Goal: Task Accomplishment & Management: Use online tool/utility

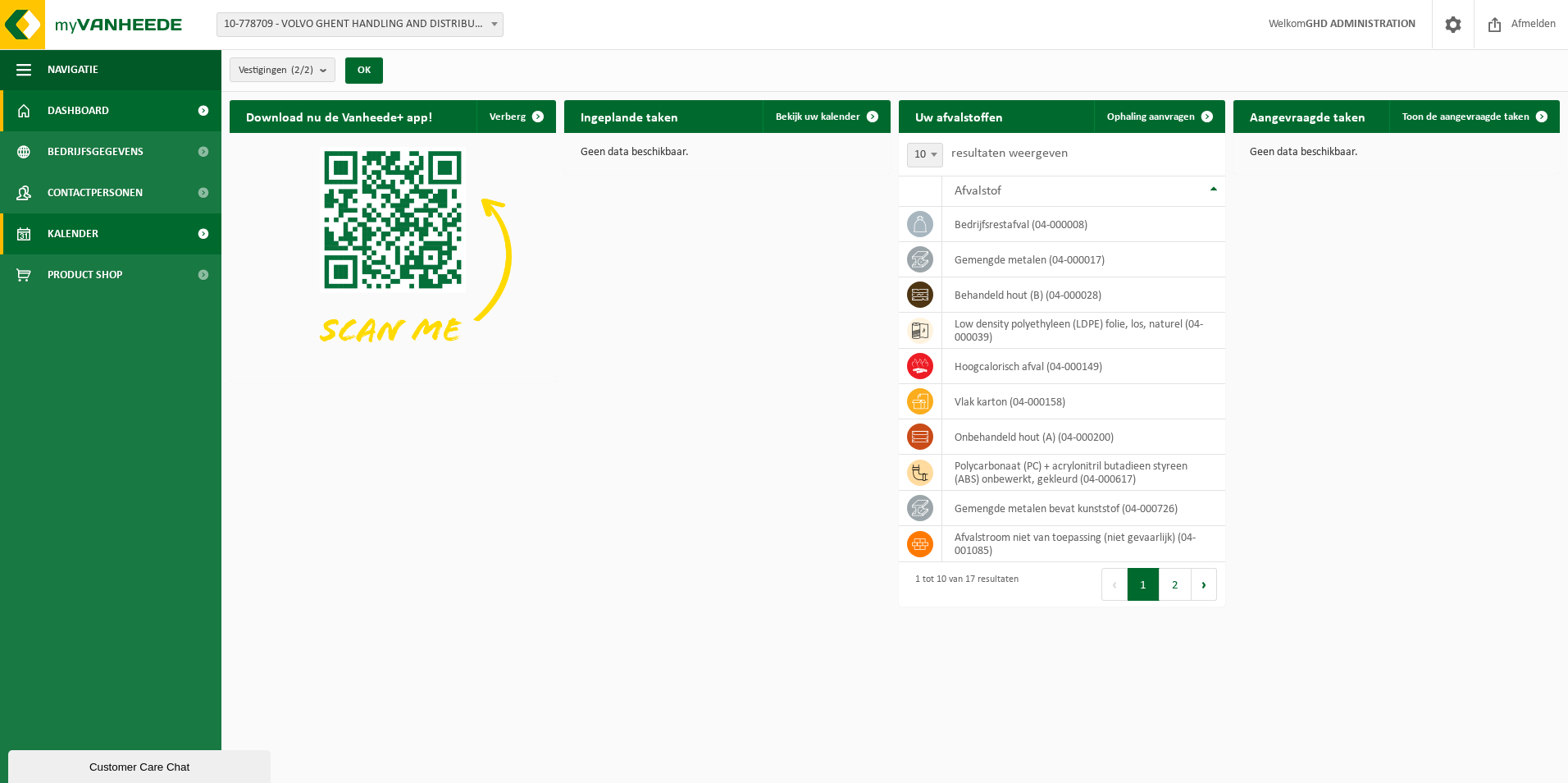
click at [104, 244] on link "Kalender" at bounding box center [110, 234] width 221 height 41
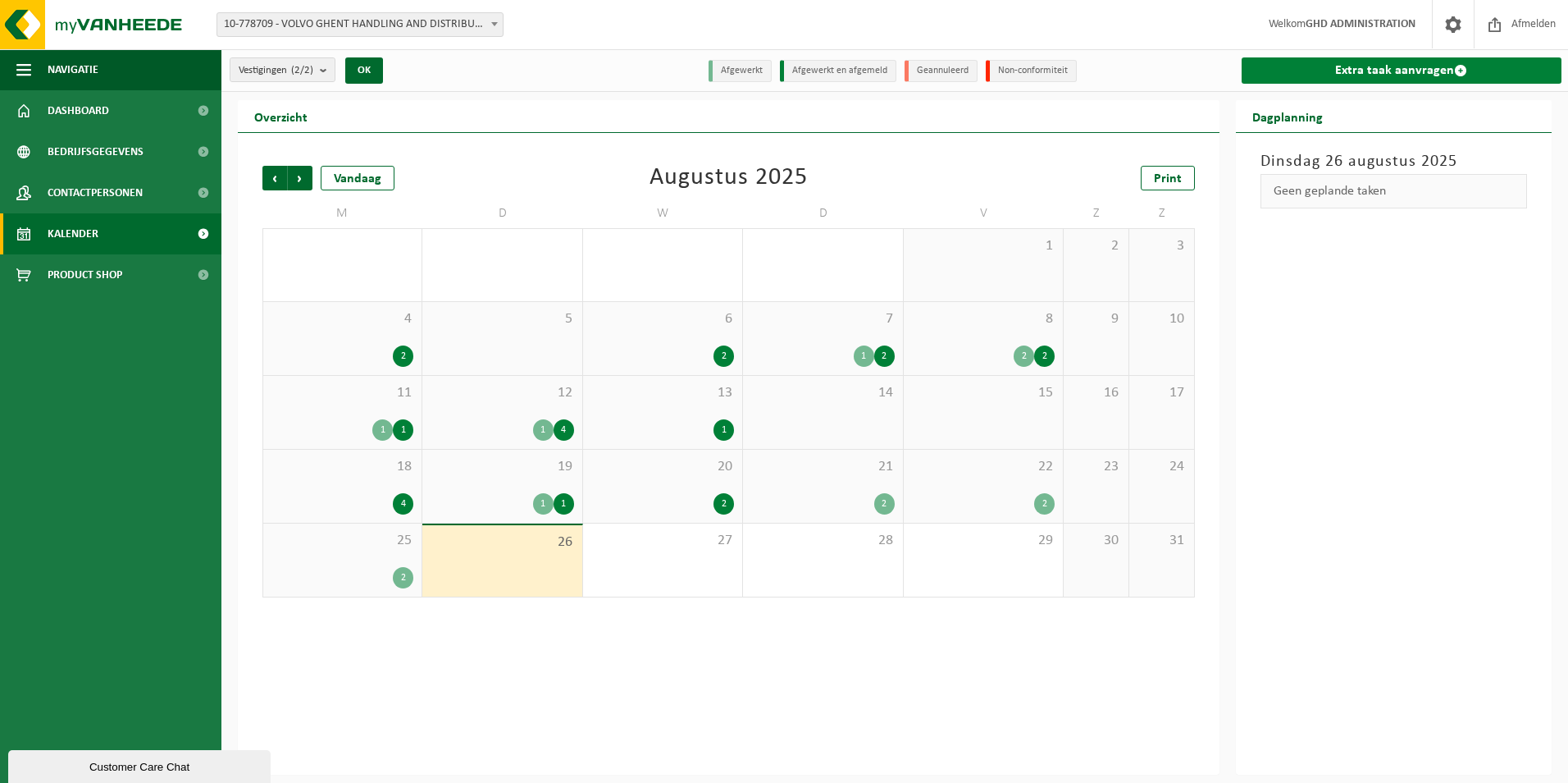
click at [1425, 68] on link "Extra taak aanvragen" at bounding box center [1401, 70] width 320 height 26
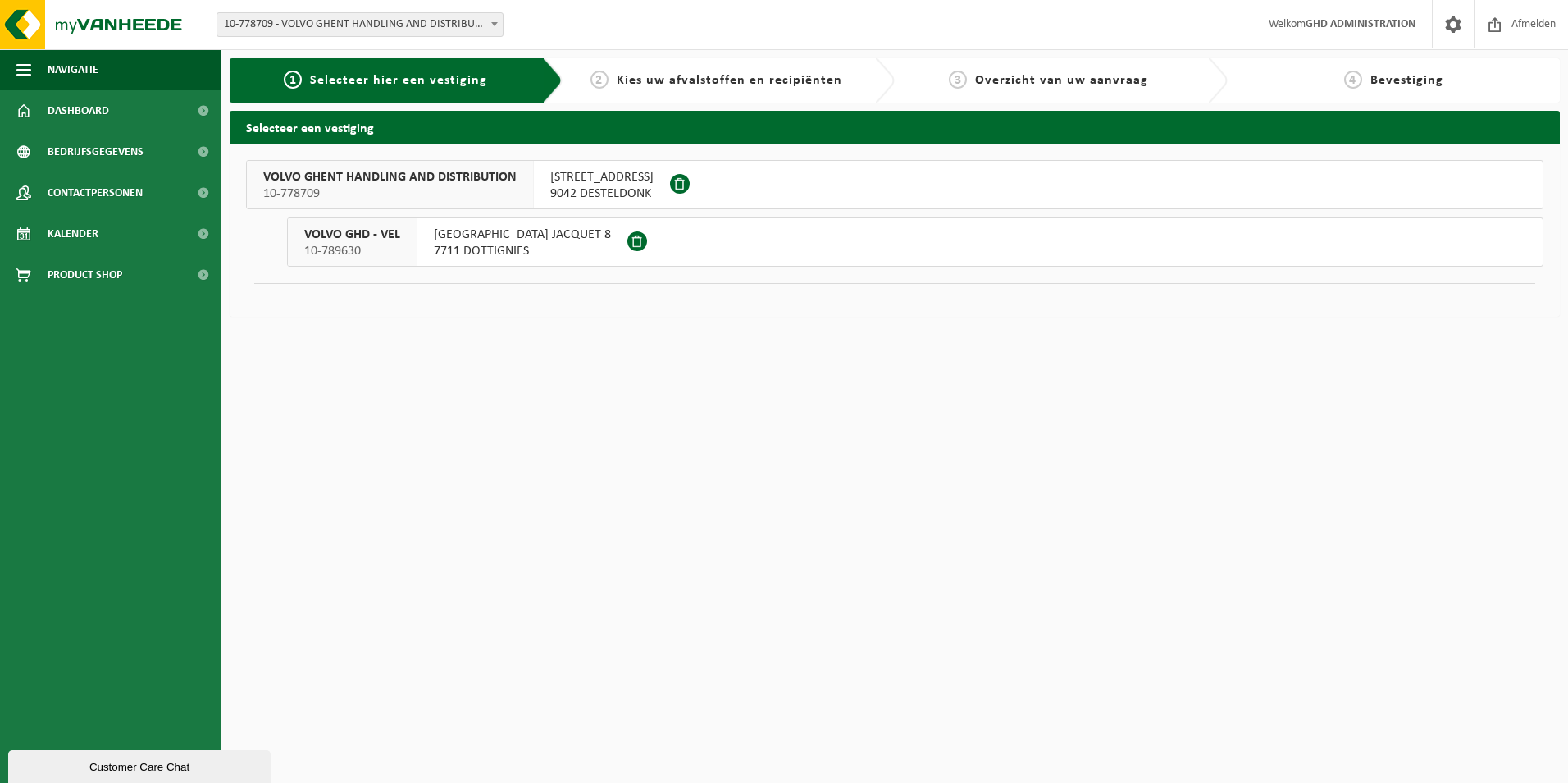
click at [633, 182] on span "SKALDENSTRAAT 102" at bounding box center [602, 177] width 103 height 16
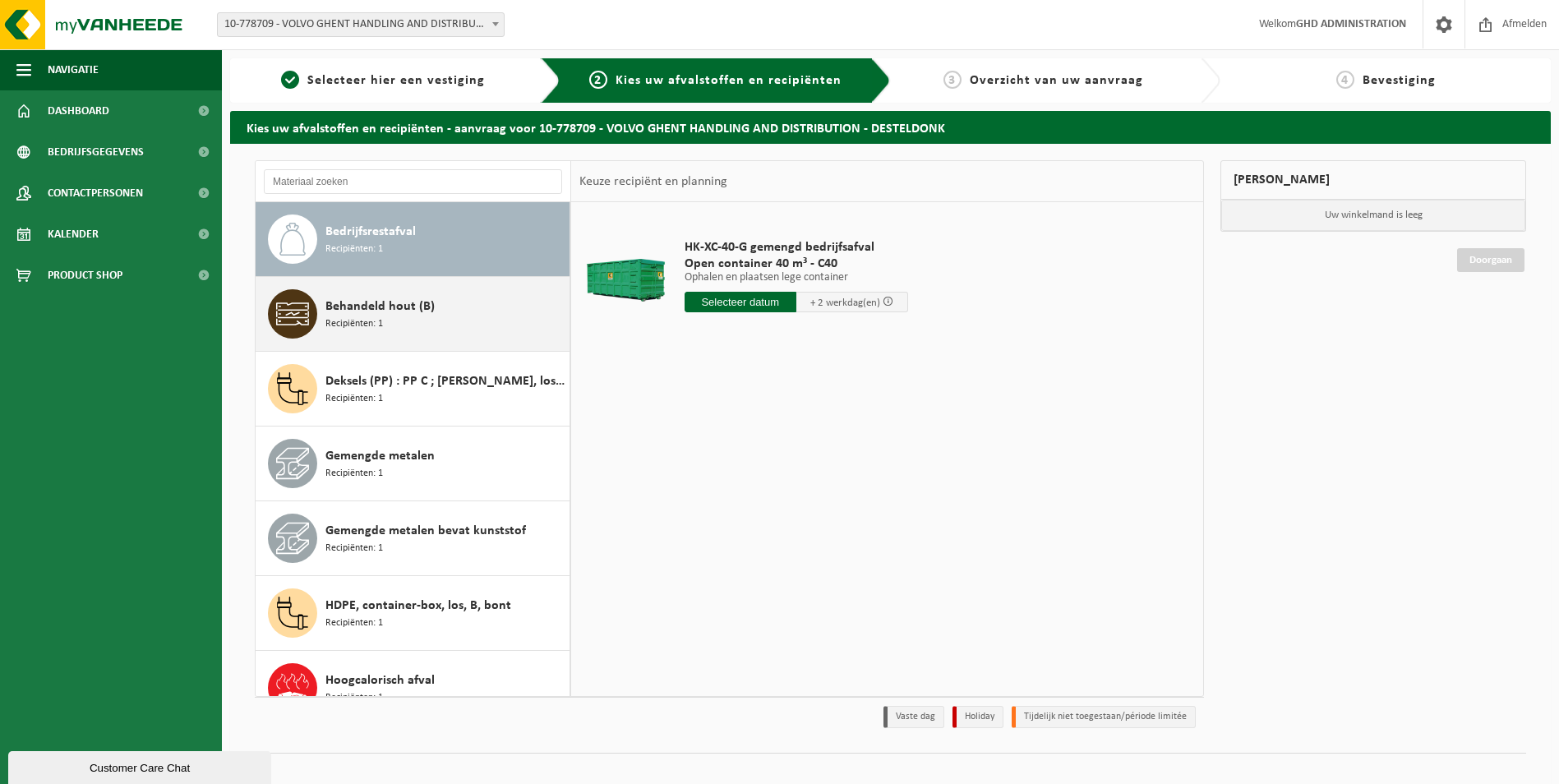
click at [388, 318] on div "Behandeld hout (B) Recipiënten: 1" at bounding box center [445, 314] width 240 height 50
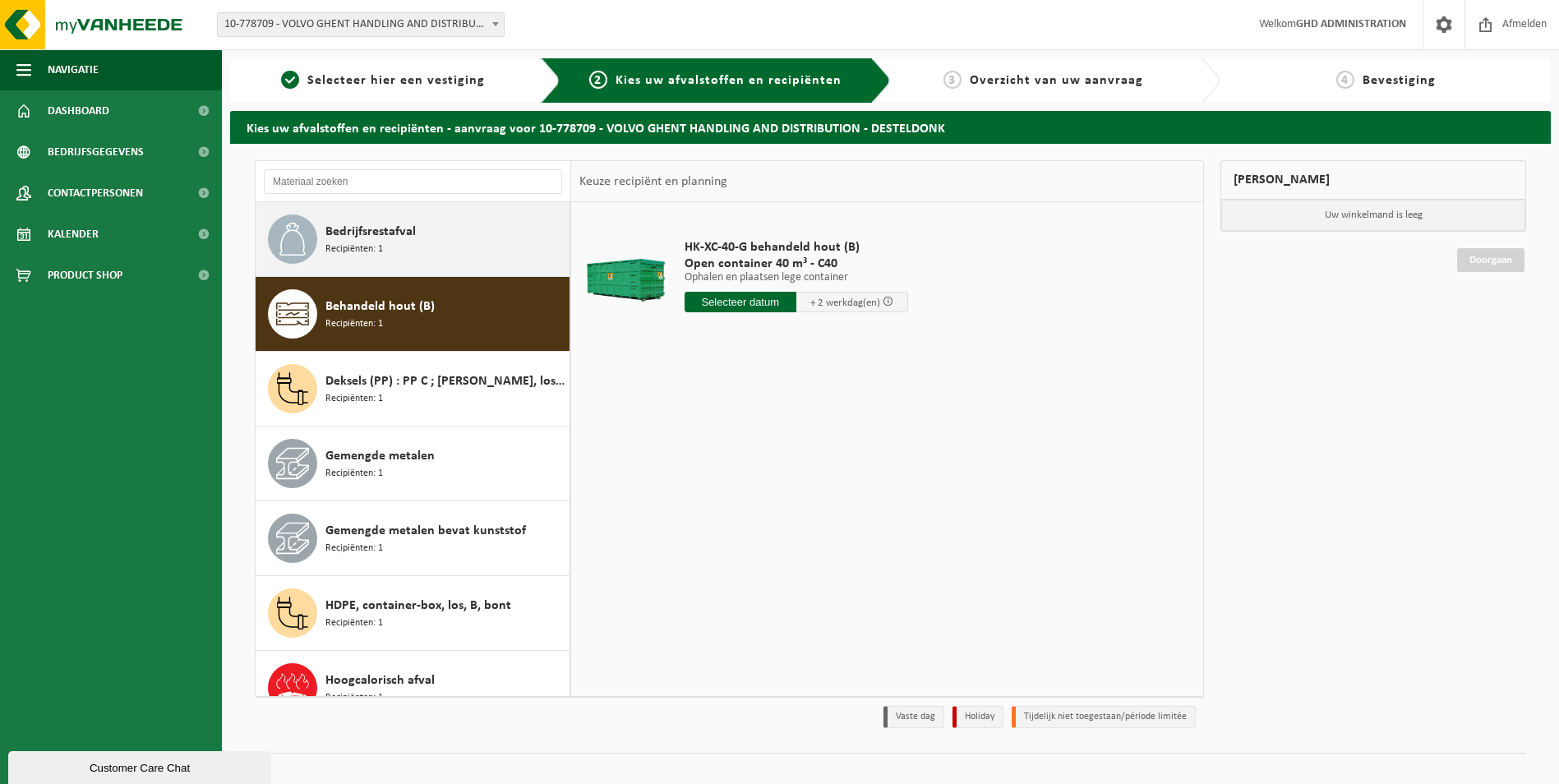
click at [465, 251] on div "Bedrijfsrestafval Recipiënten: 1" at bounding box center [445, 240] width 240 height 50
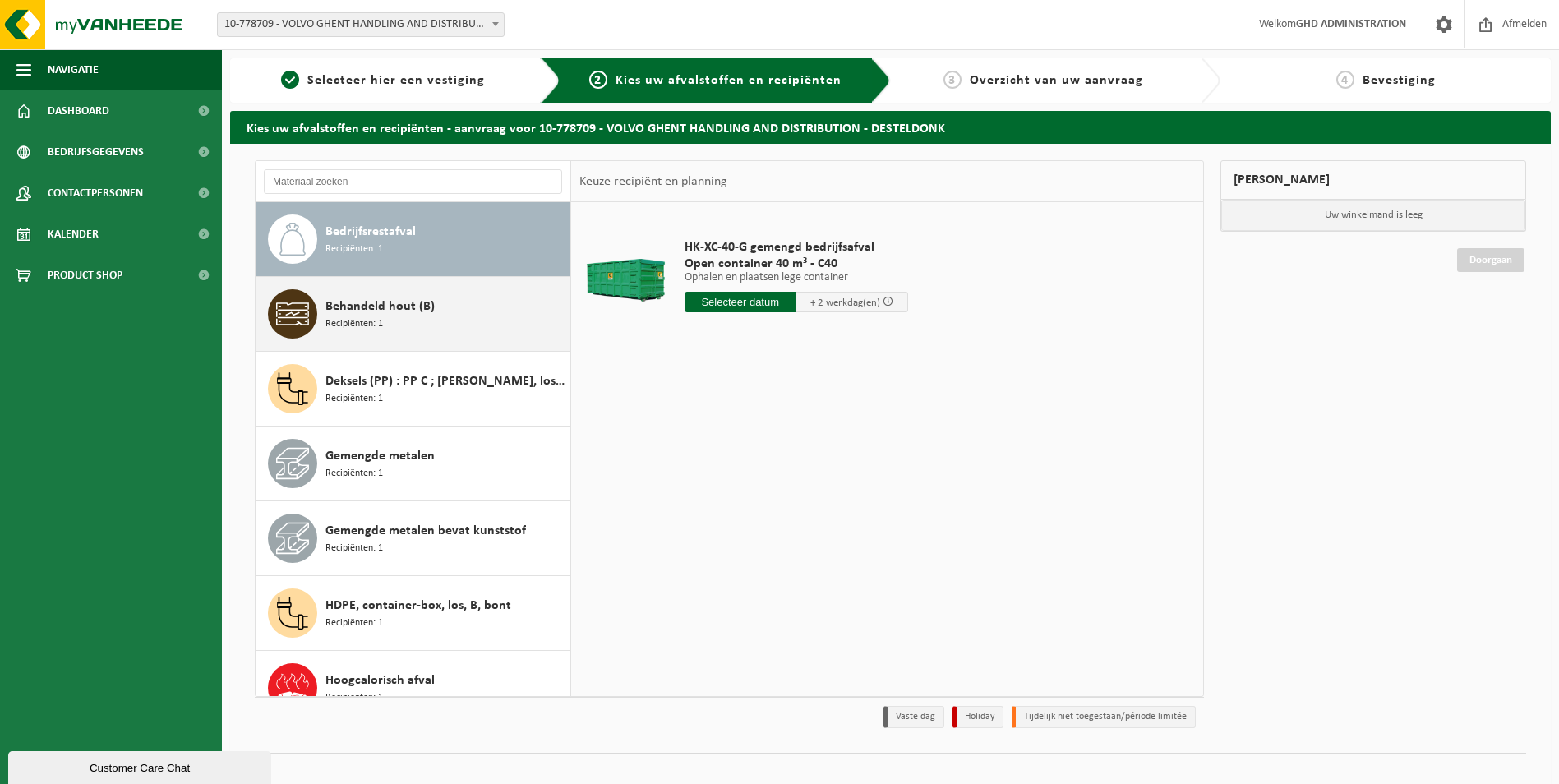
click at [431, 317] on div "Behandeld hout (B) Recipiënten: 1" at bounding box center [445, 314] width 240 height 50
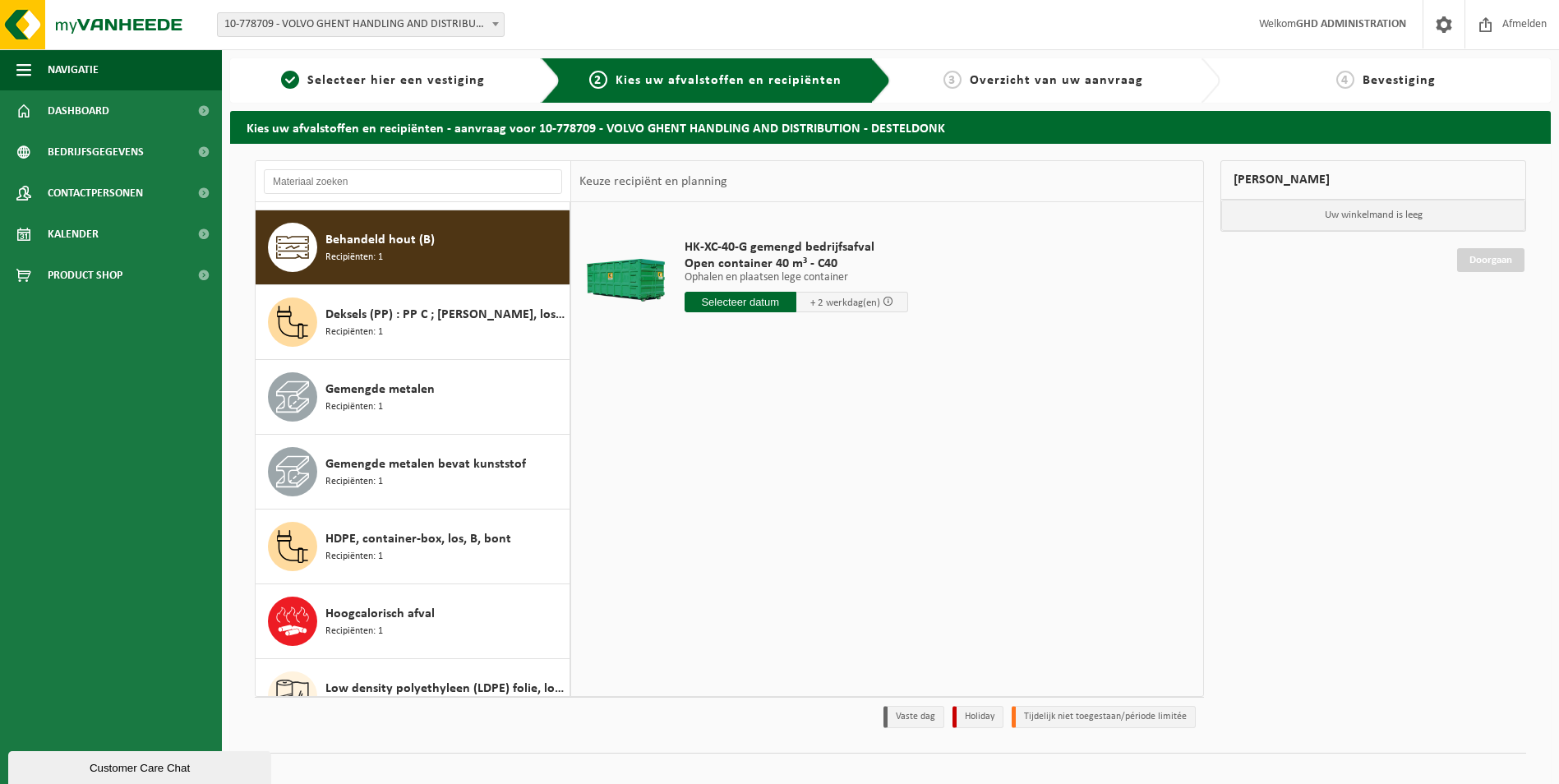
scroll to position [74, 0]
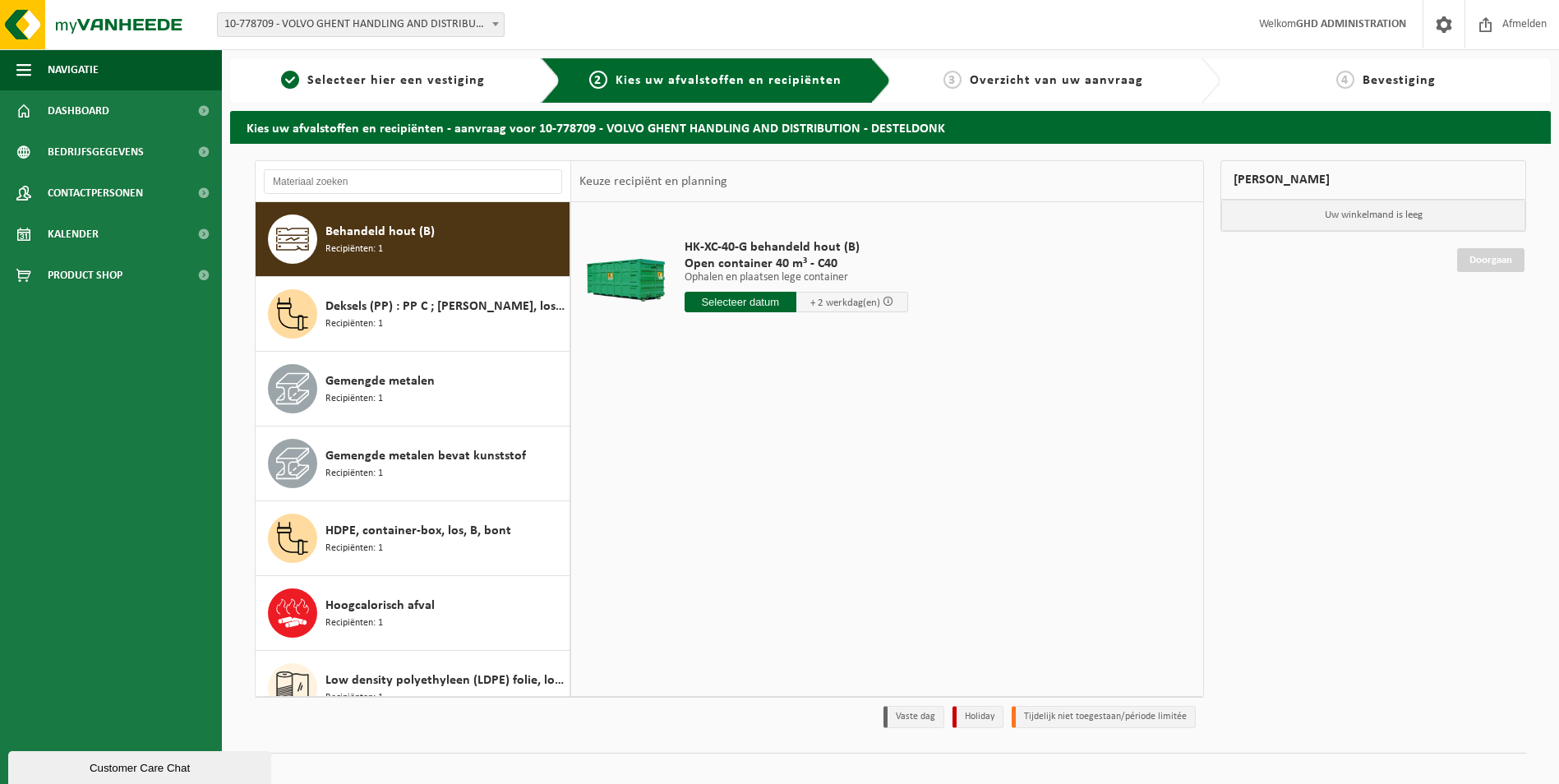
click at [746, 301] on input "text" at bounding box center [741, 302] width 112 height 21
click at [750, 500] on div "27" at bounding box center [758, 500] width 29 height 27
type input "Van 2025-08-27"
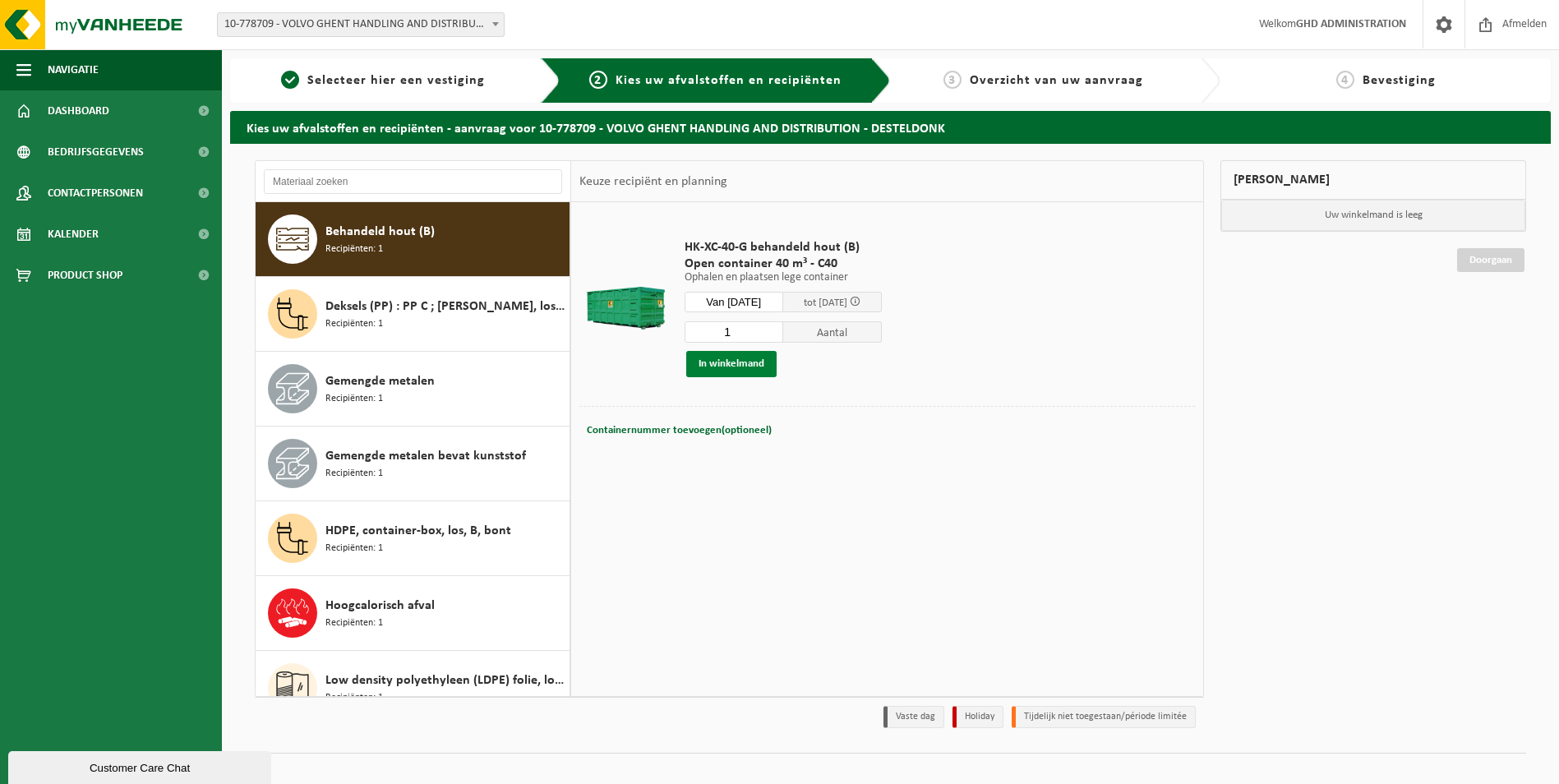
click at [730, 363] on button "In winkelmand" at bounding box center [731, 364] width 91 height 27
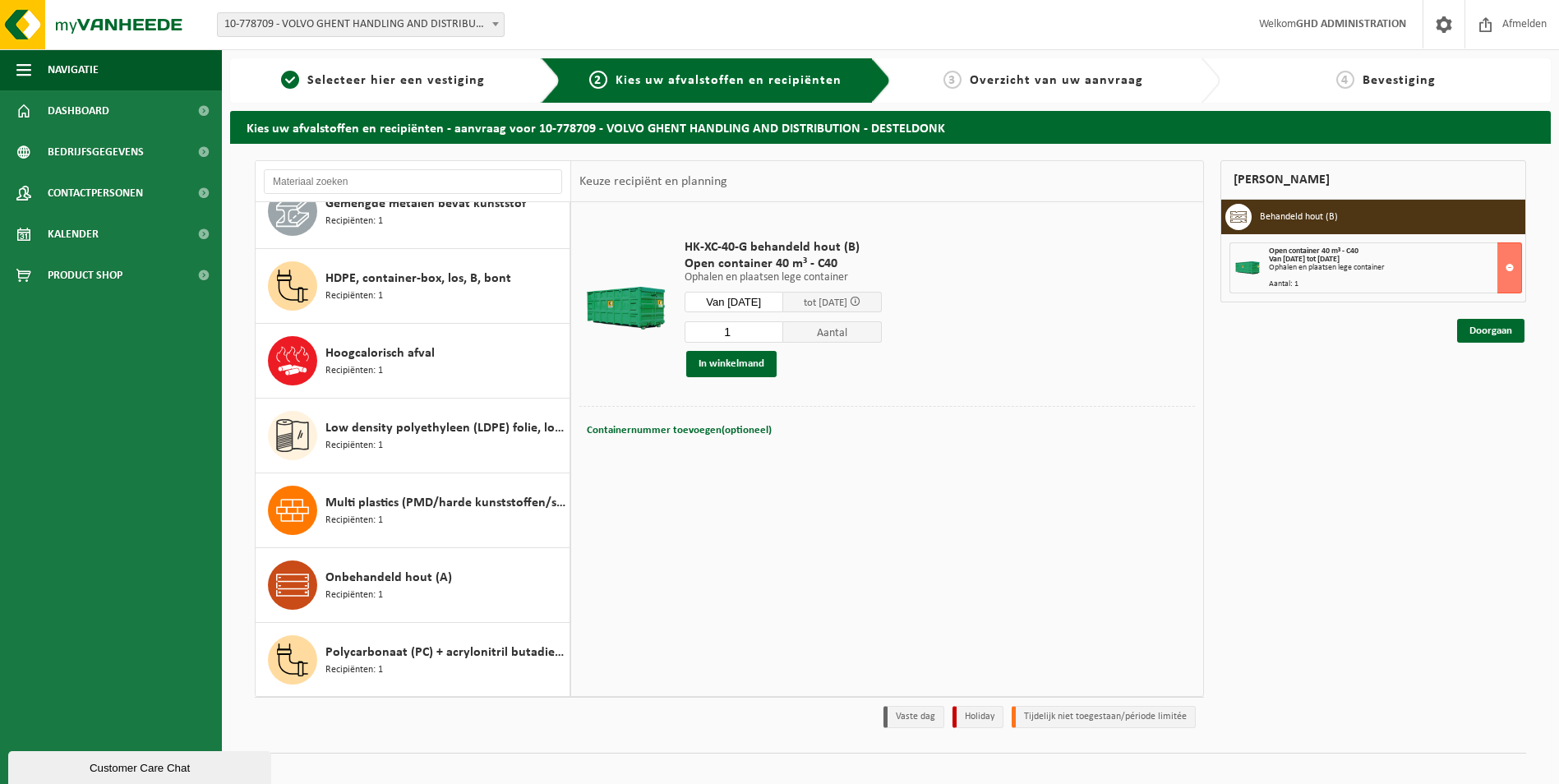
scroll to position [329, 0]
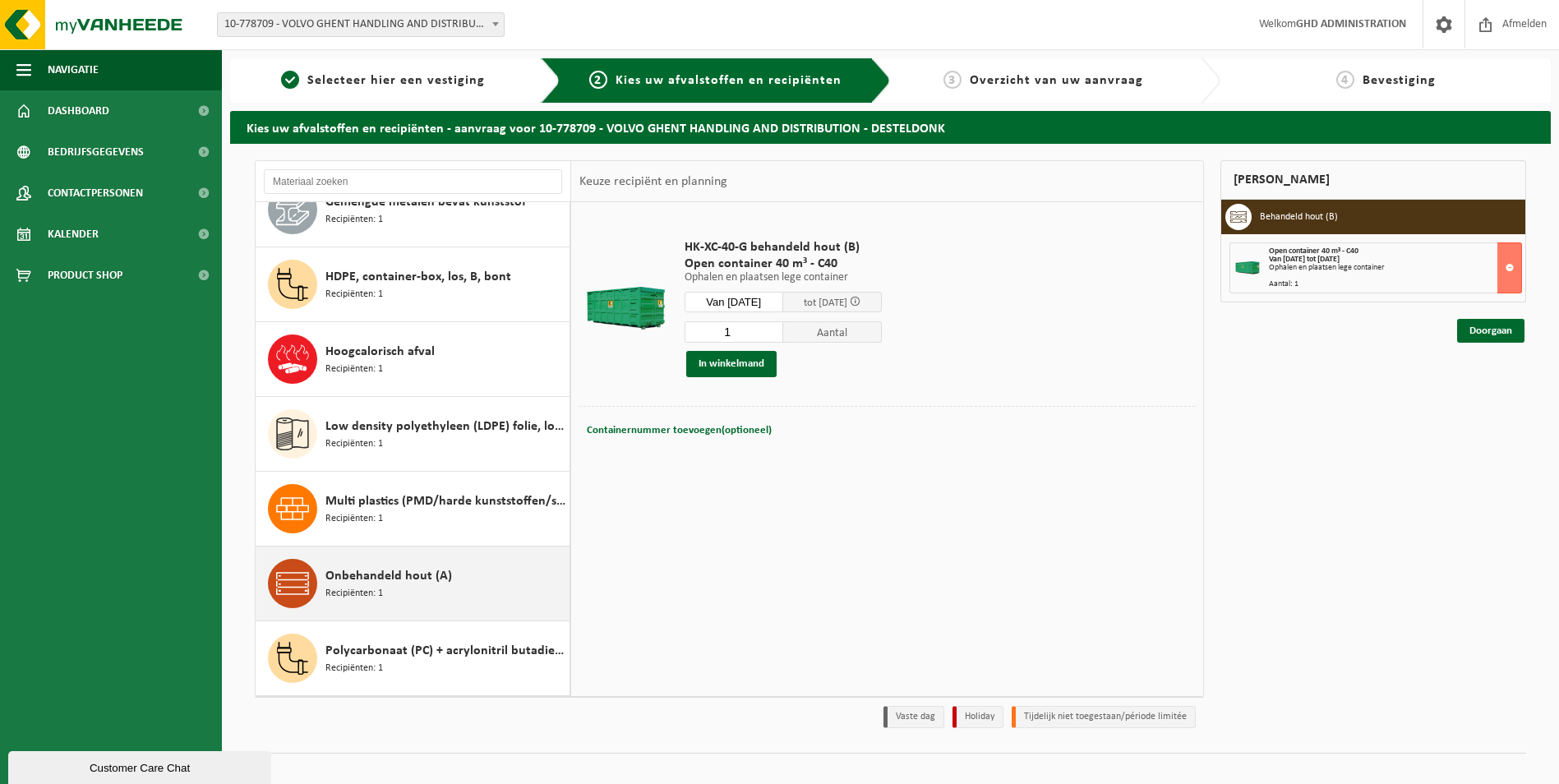
click at [446, 573] on span "Onbehandeld hout (A)" at bounding box center [389, 575] width 127 height 20
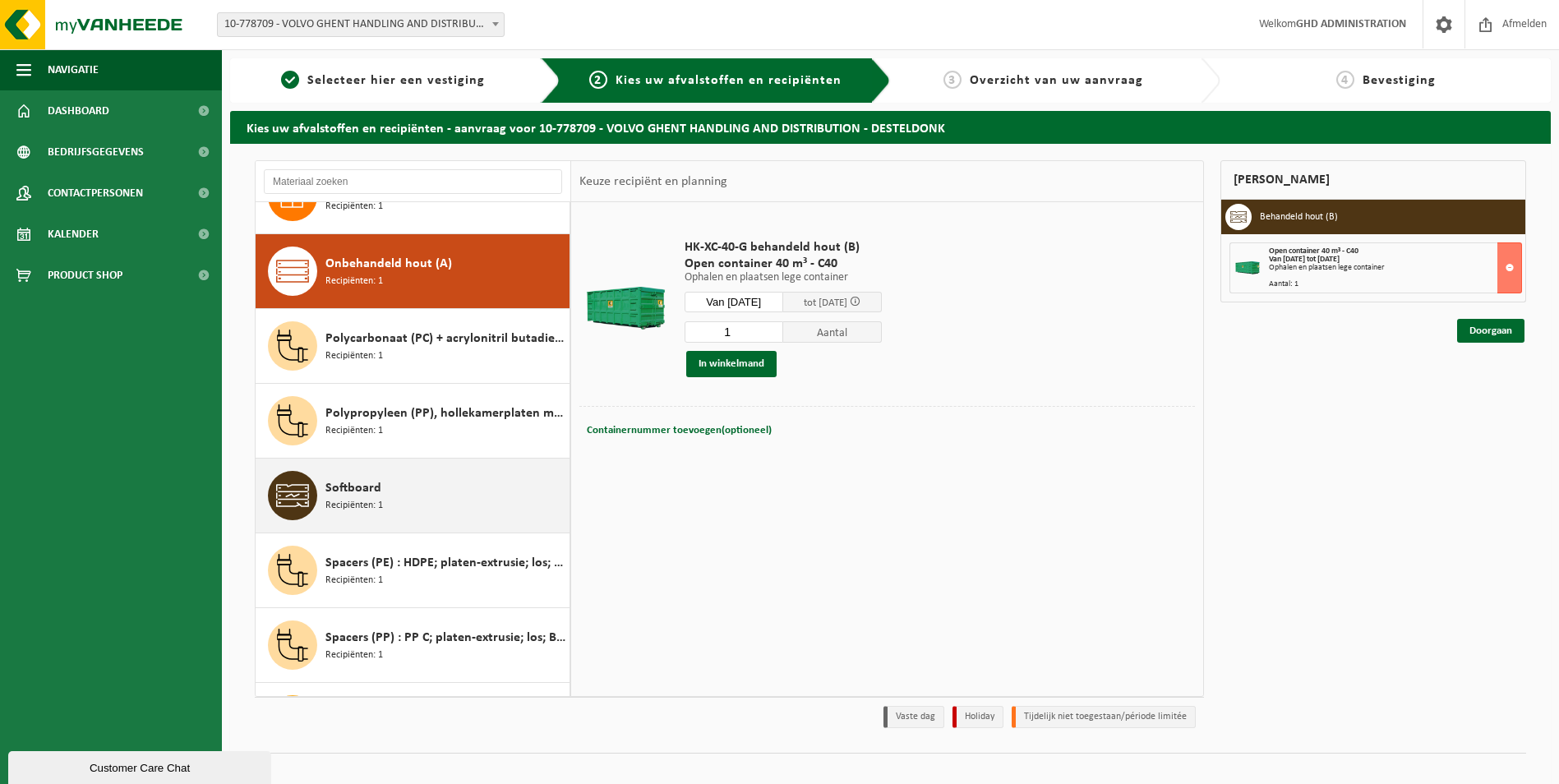
scroll to position [673, 0]
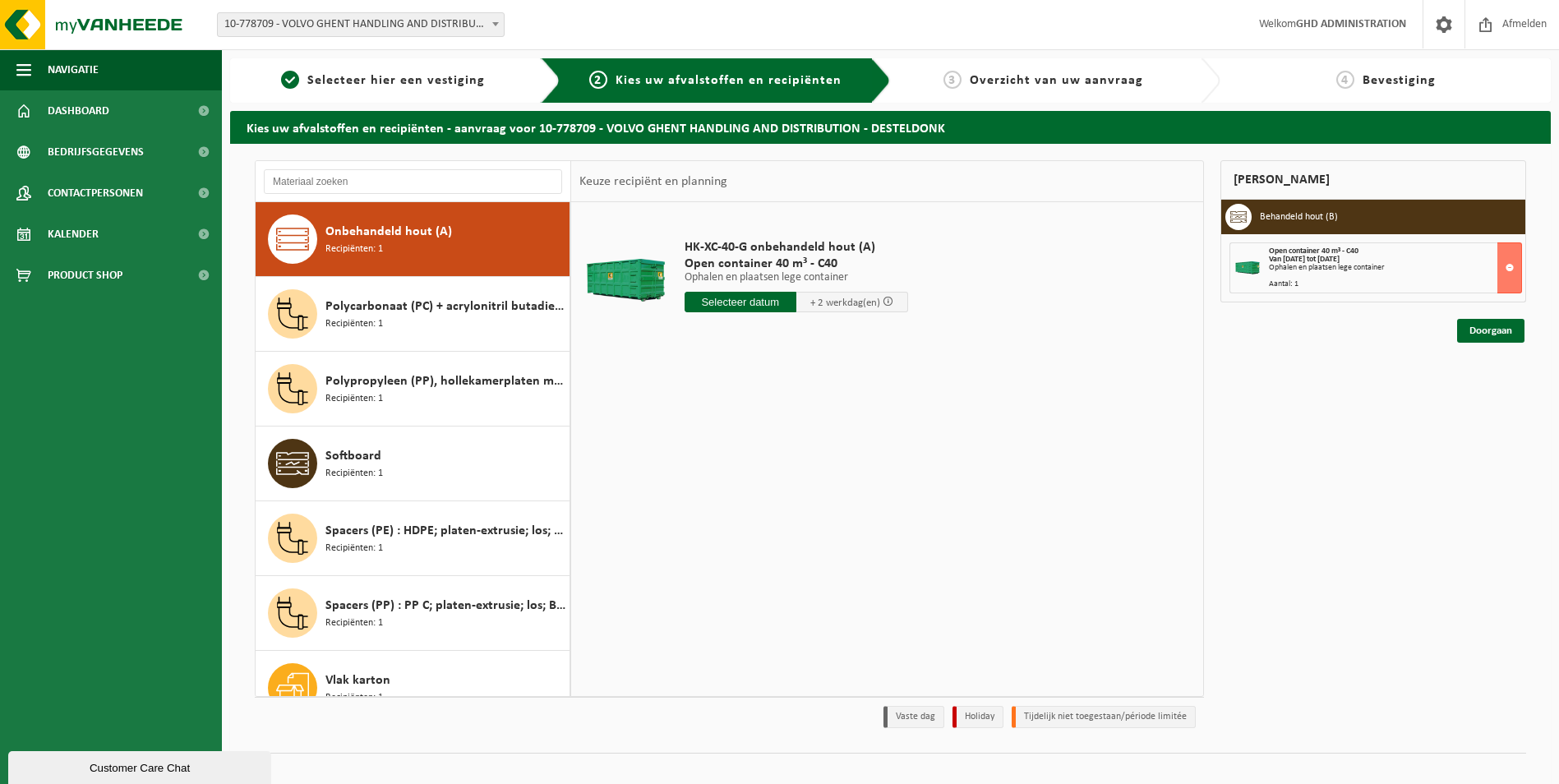
click at [763, 301] on input "text" at bounding box center [741, 302] width 112 height 21
click at [759, 503] on div "27" at bounding box center [758, 500] width 29 height 27
type input "Van 2025-08-27"
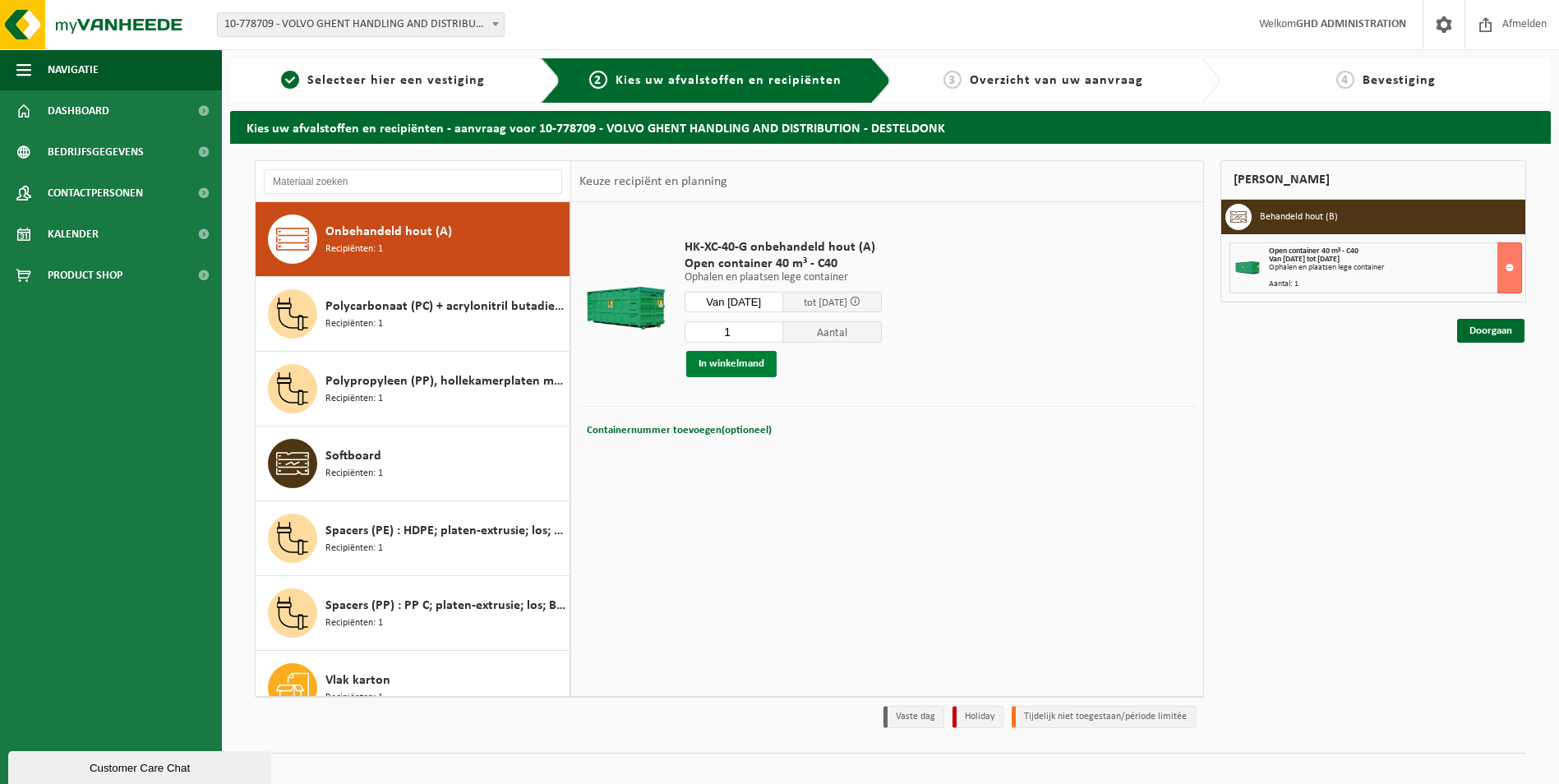
click at [747, 362] on button "In winkelmand" at bounding box center [731, 364] width 91 height 27
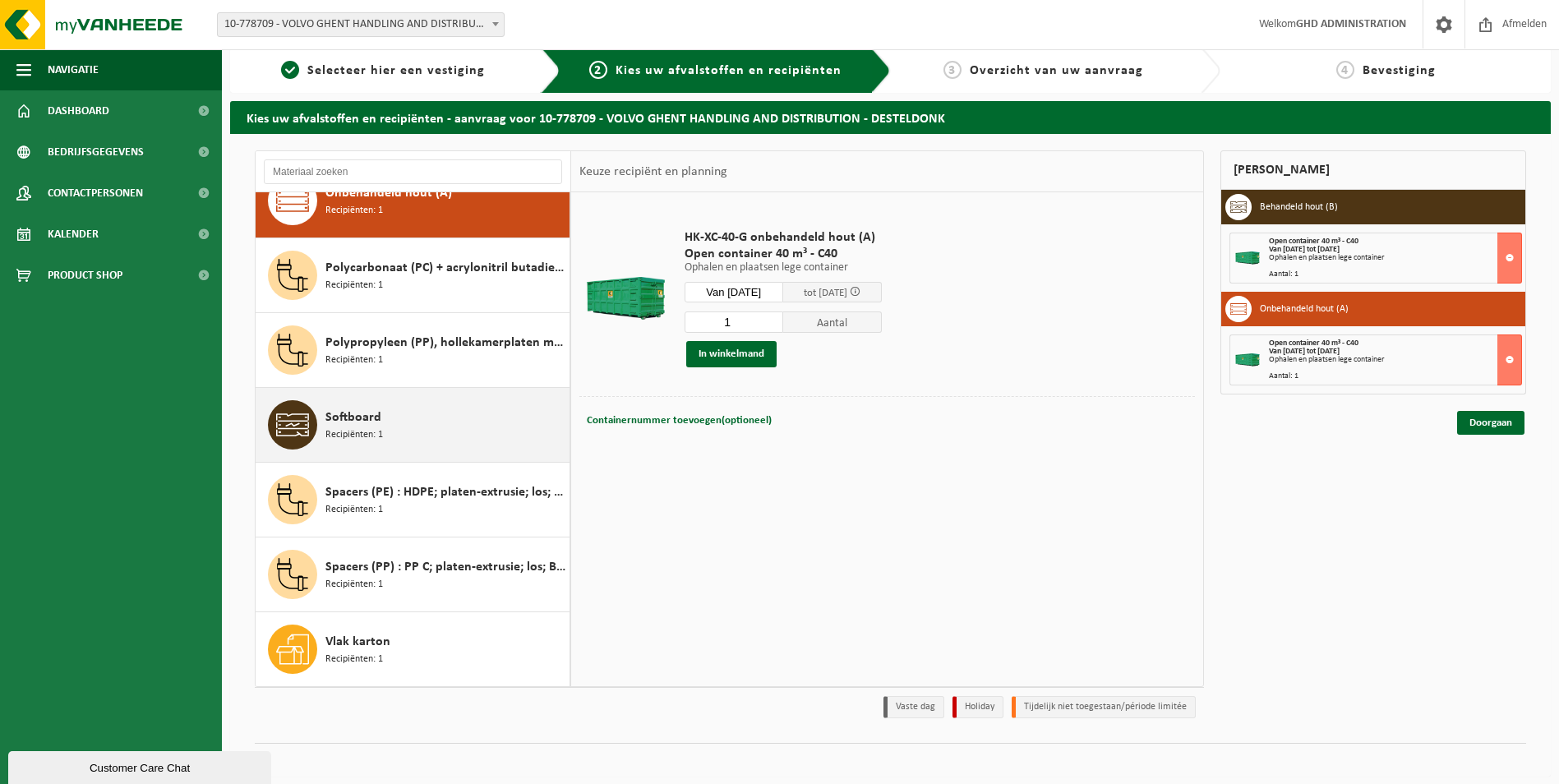
scroll to position [19, 0]
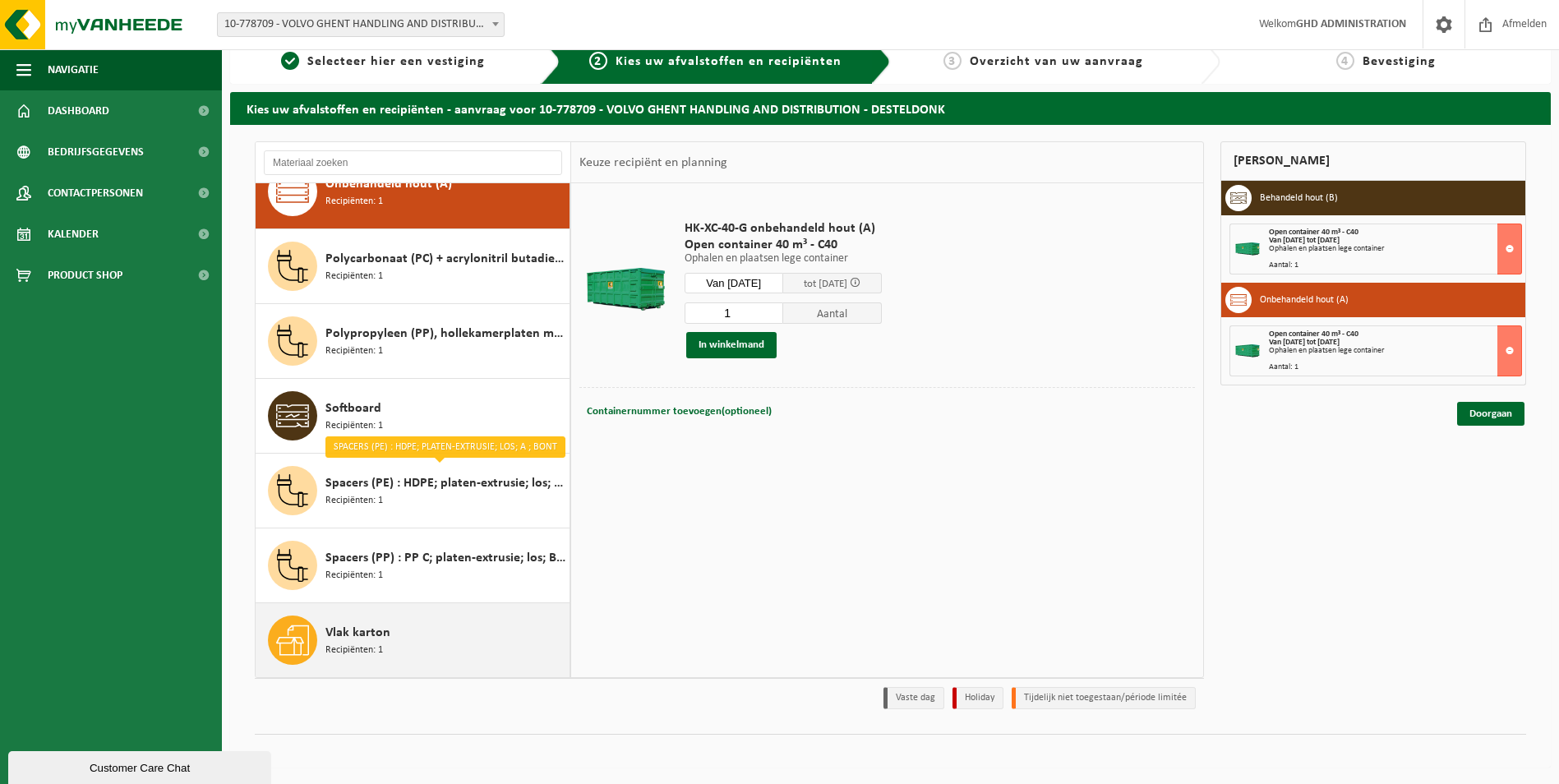
click at [425, 626] on div "Vlak karton Recipiënten: 1" at bounding box center [445, 640] width 240 height 50
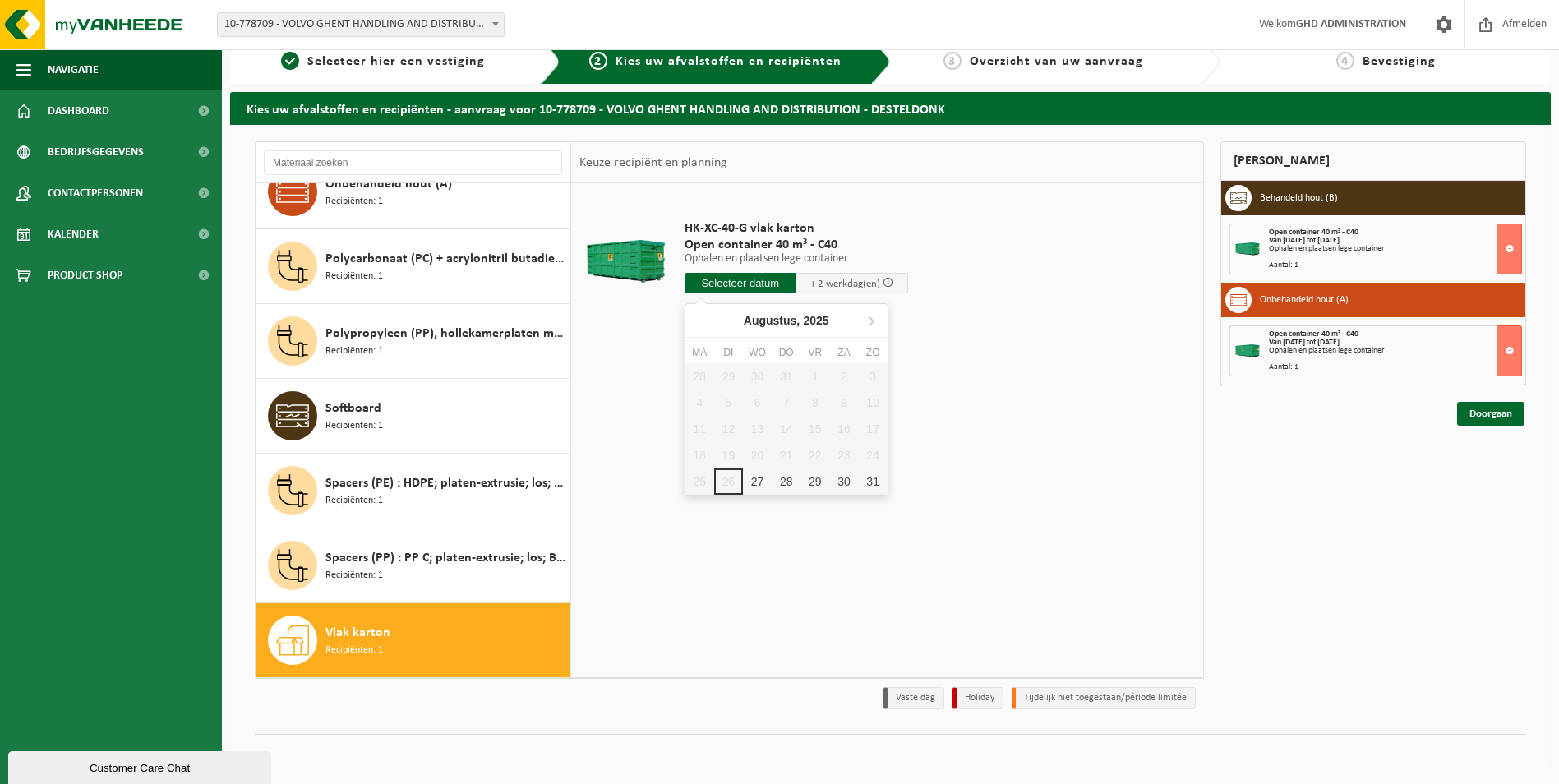
click at [744, 284] on input "text" at bounding box center [741, 283] width 112 height 21
click at [760, 482] on div "27" at bounding box center [758, 481] width 29 height 27
type input "Van 2025-08-27"
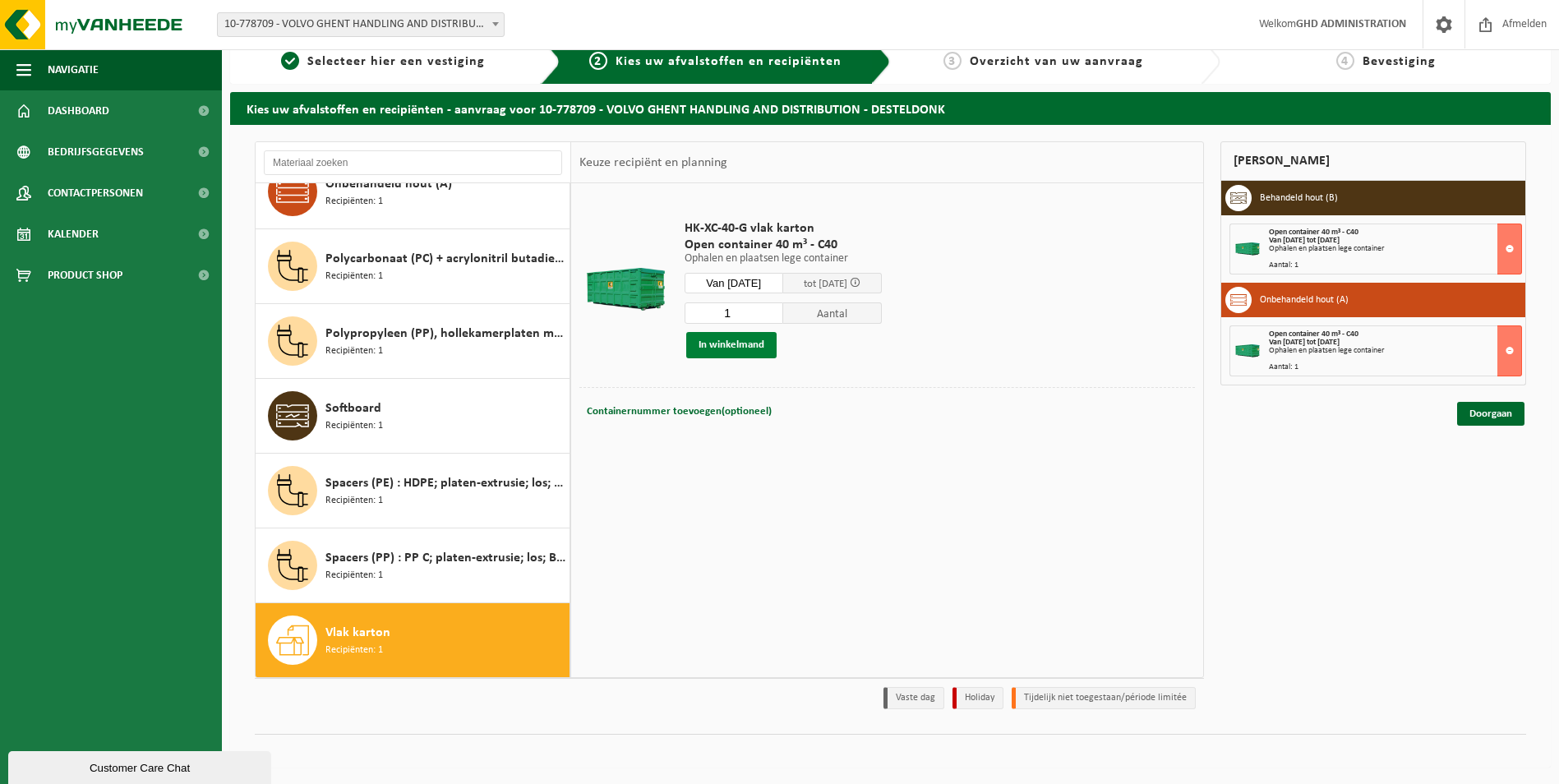
click at [747, 347] on button "In winkelmand" at bounding box center [731, 345] width 91 height 27
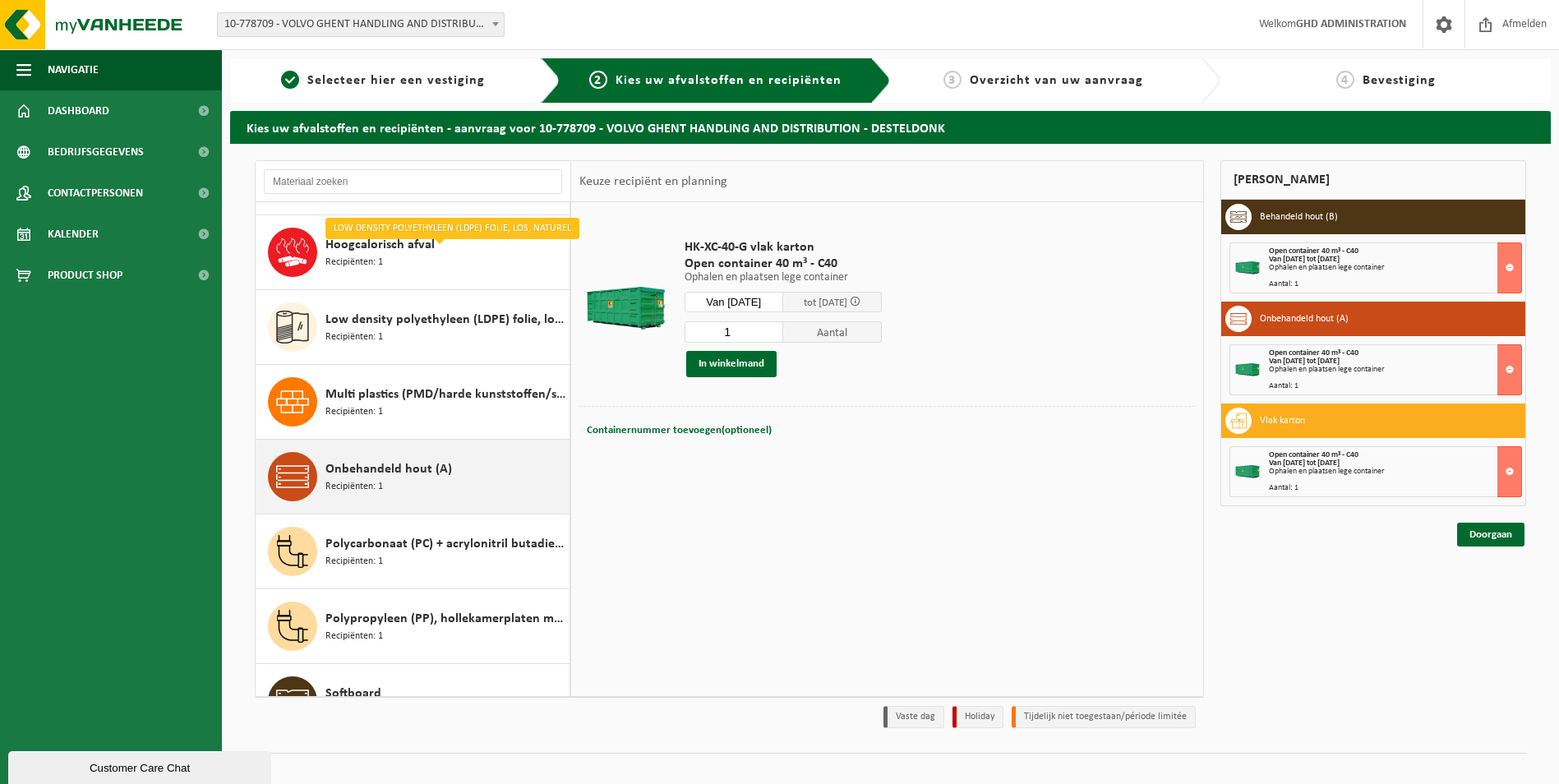
scroll to position [493, 0]
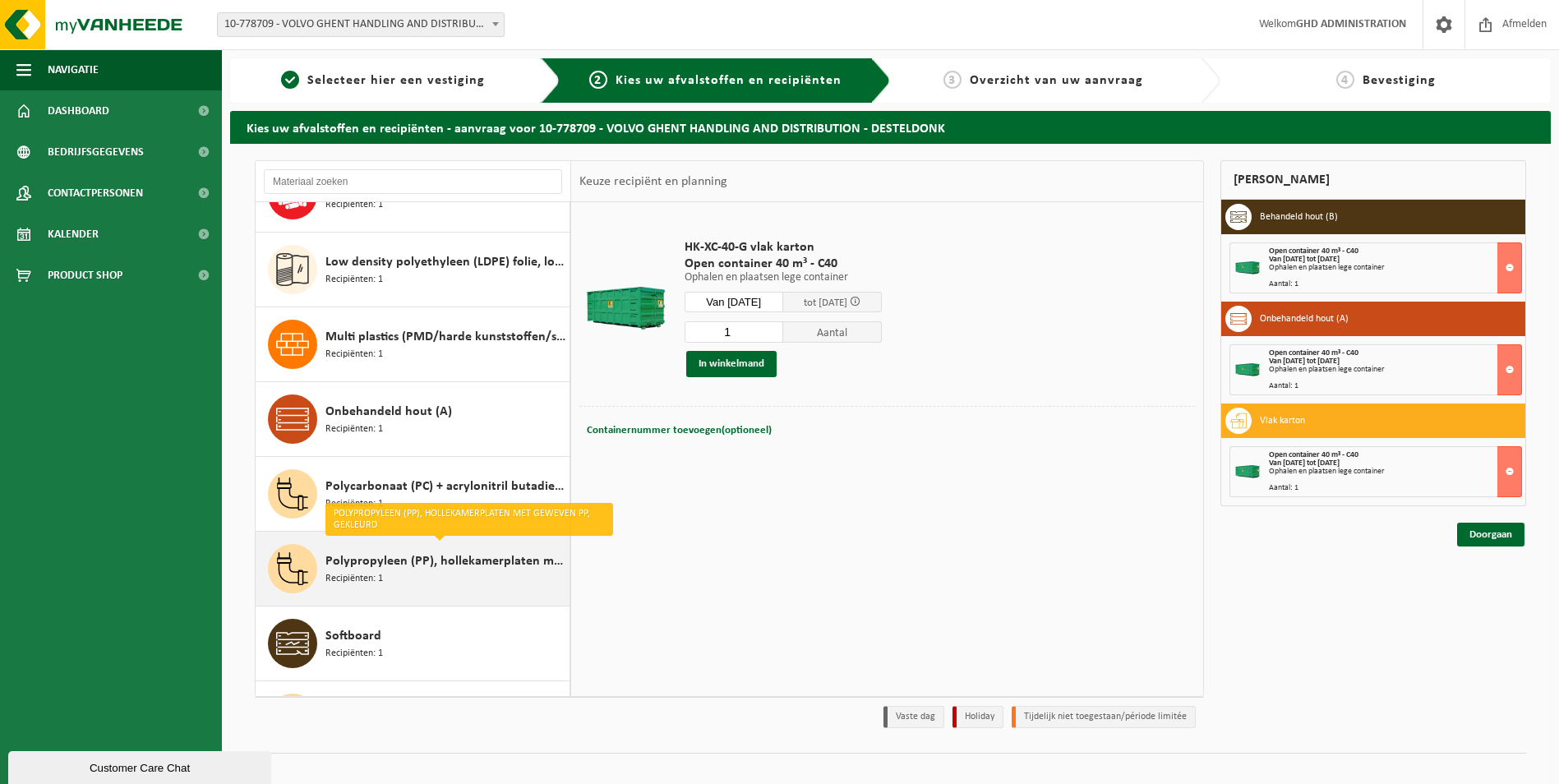
click at [410, 567] on span "Polypropyleen (PP), hollekamerplaten met geweven PP, gekleurd" at bounding box center [445, 561] width 240 height 20
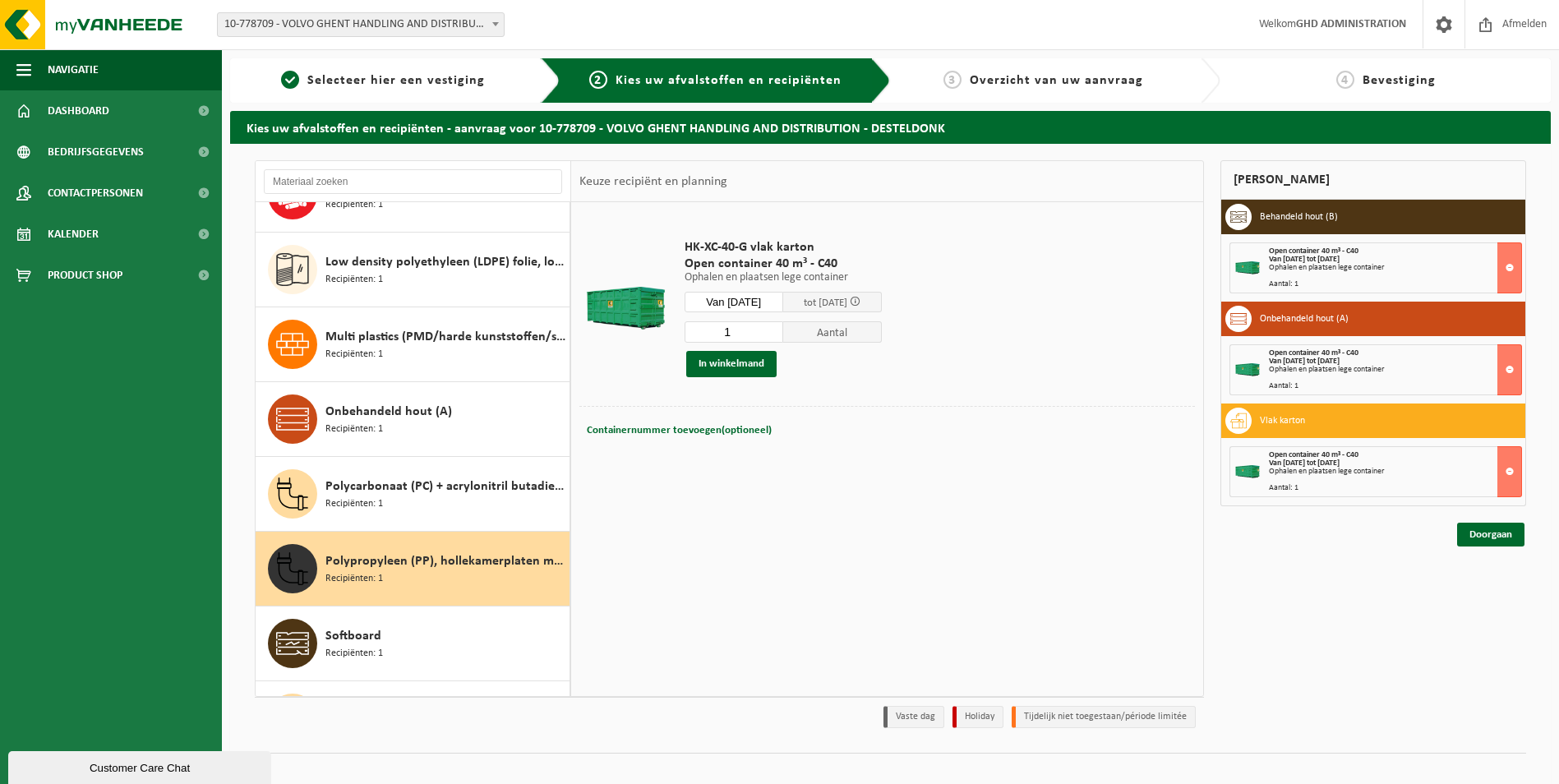
scroll to position [702, 0]
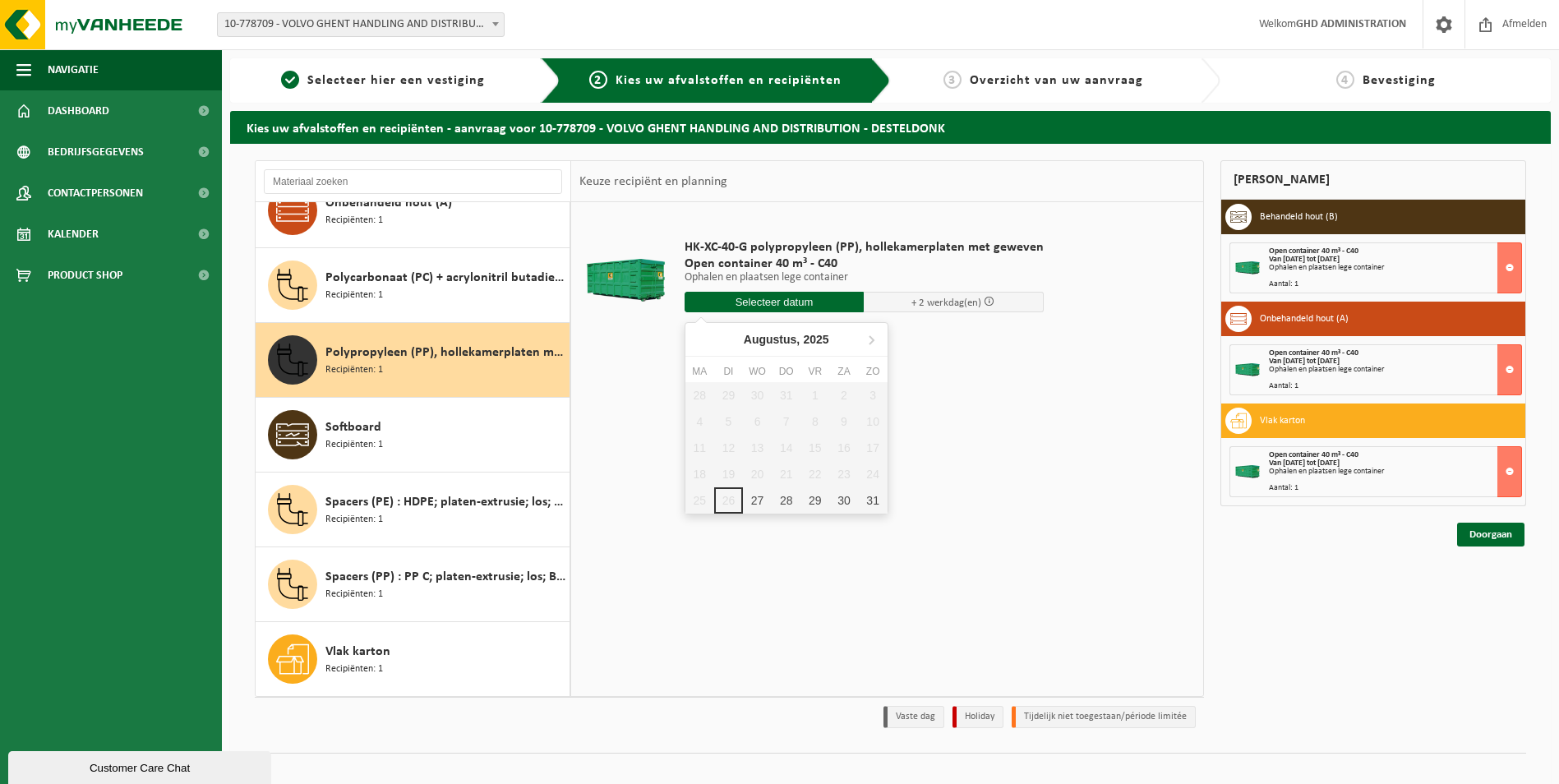
click at [791, 296] on input "text" at bounding box center [775, 302] width 180 height 21
click at [760, 499] on div "27" at bounding box center [758, 500] width 29 height 27
type input "Van 2025-08-27"
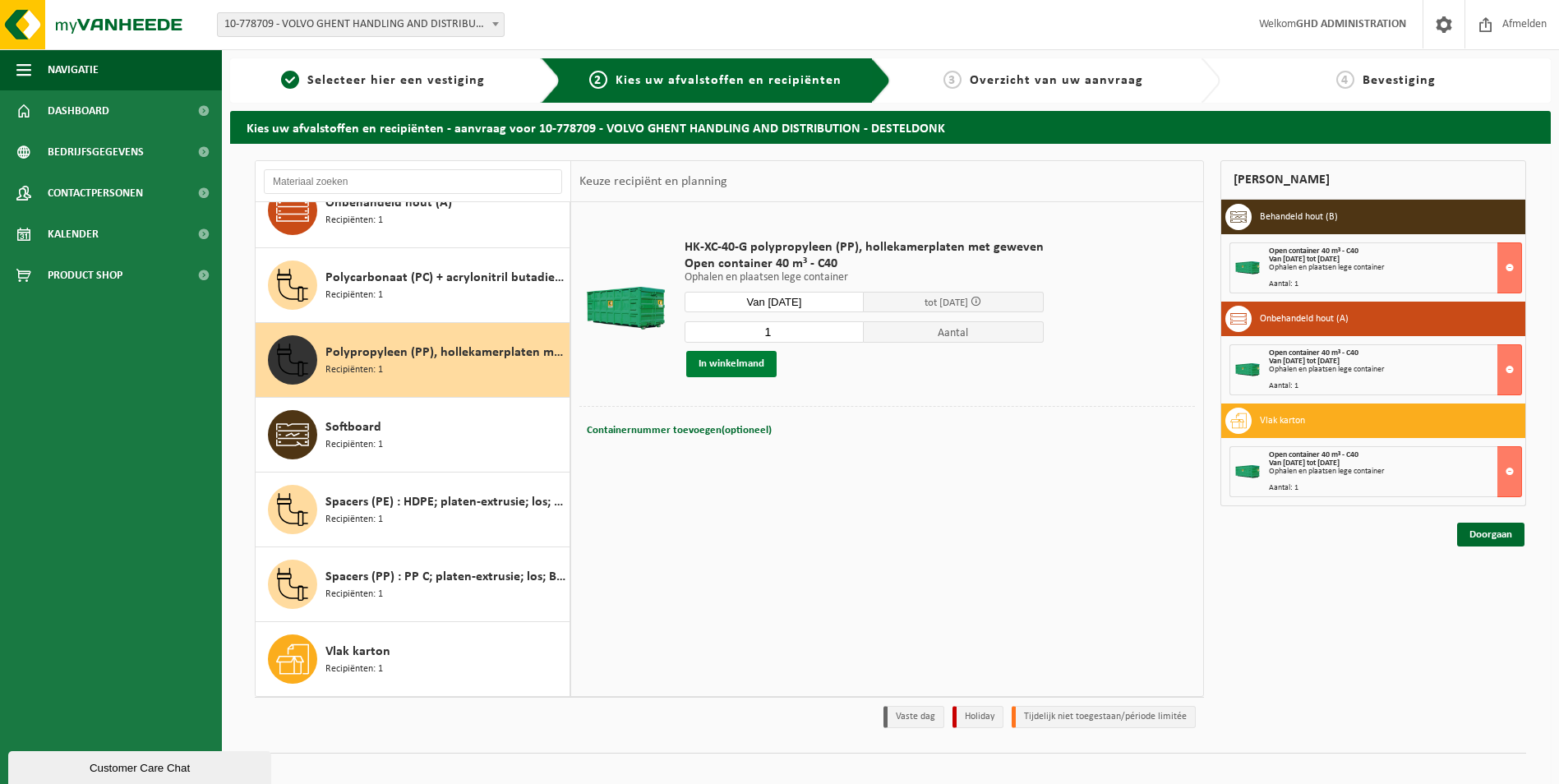
click at [728, 361] on button "In winkelmand" at bounding box center [731, 364] width 91 height 27
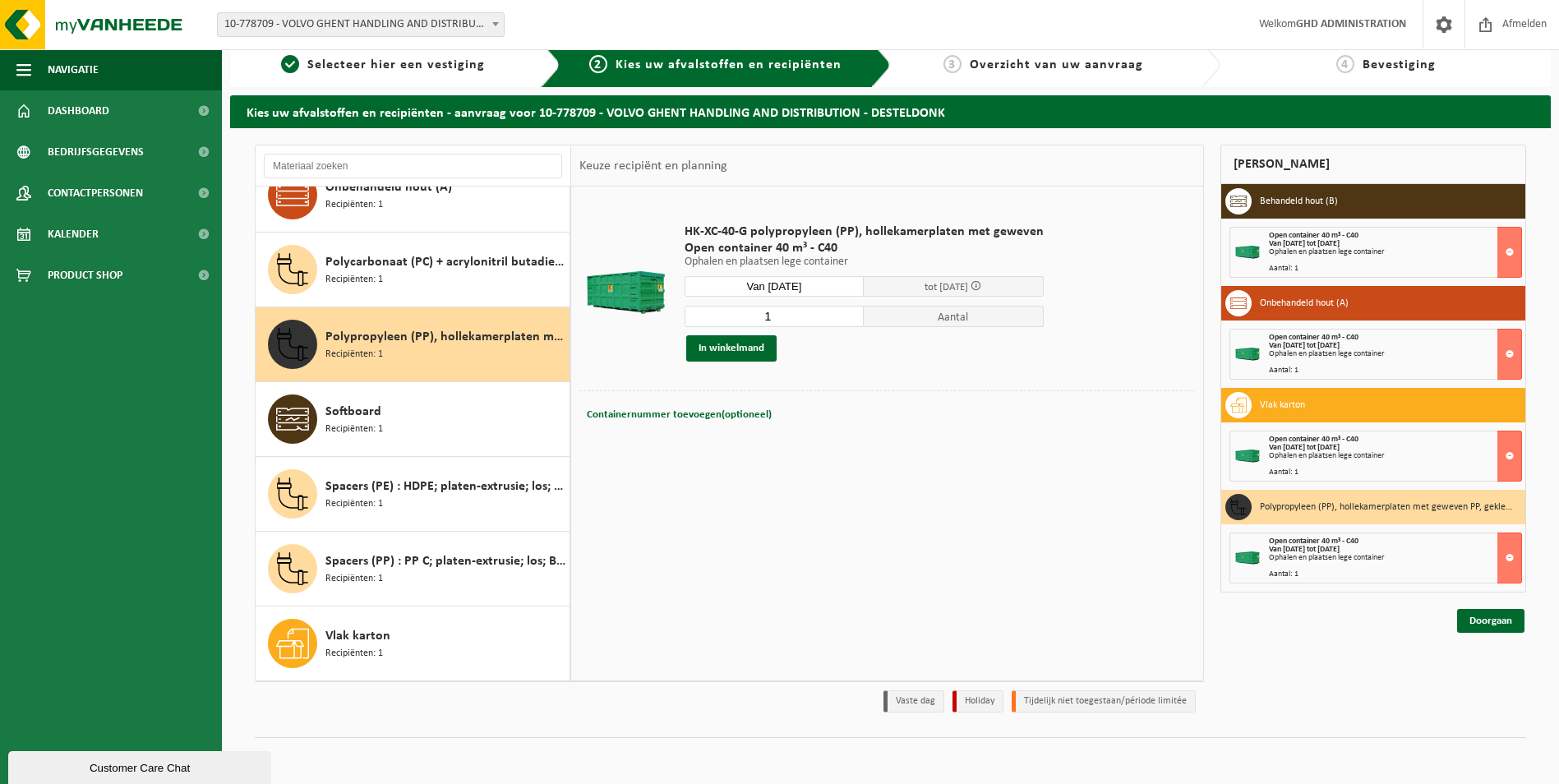
scroll to position [19, 0]
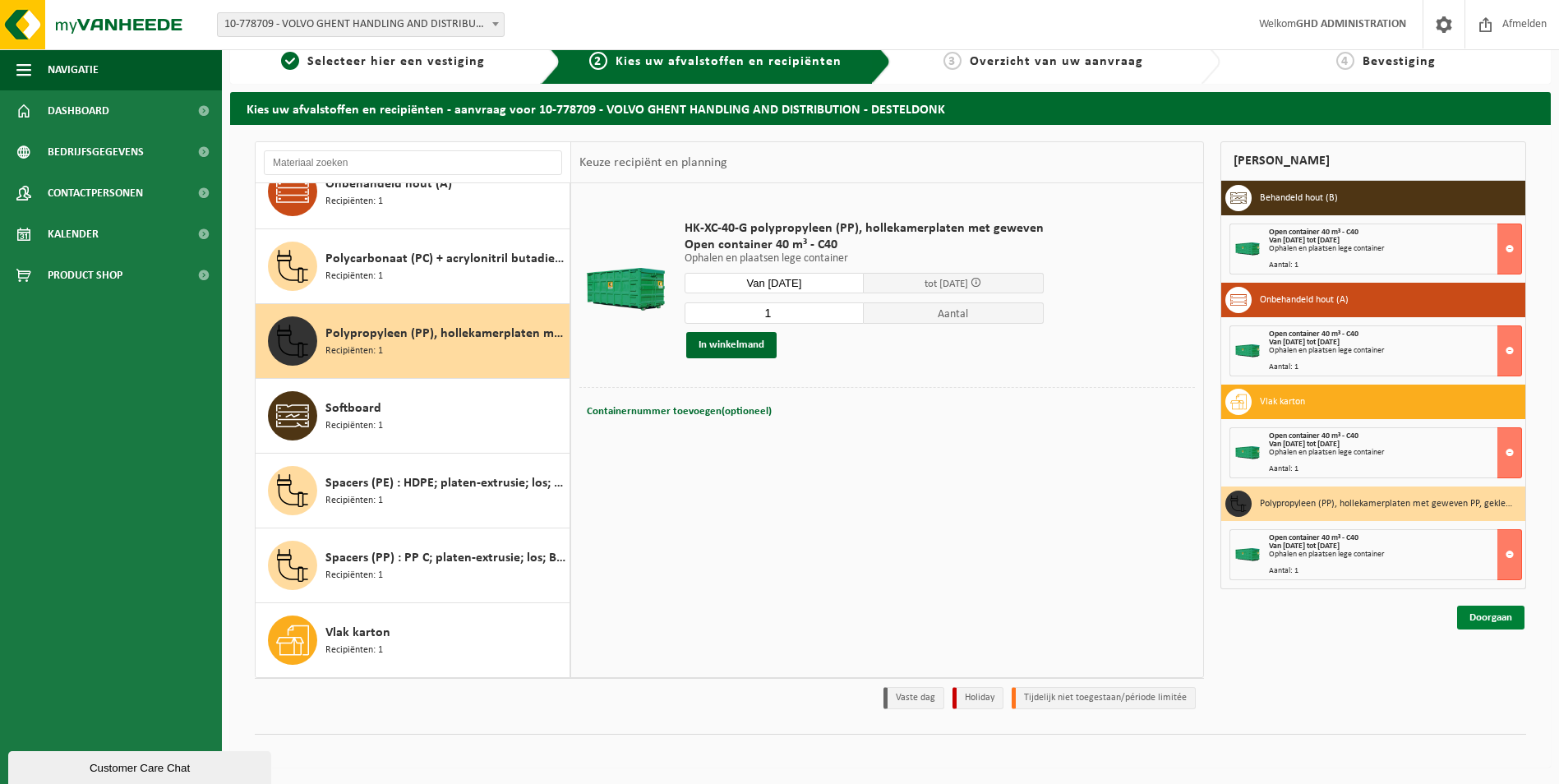
click at [1490, 621] on link "Doorgaan" at bounding box center [1491, 617] width 68 height 24
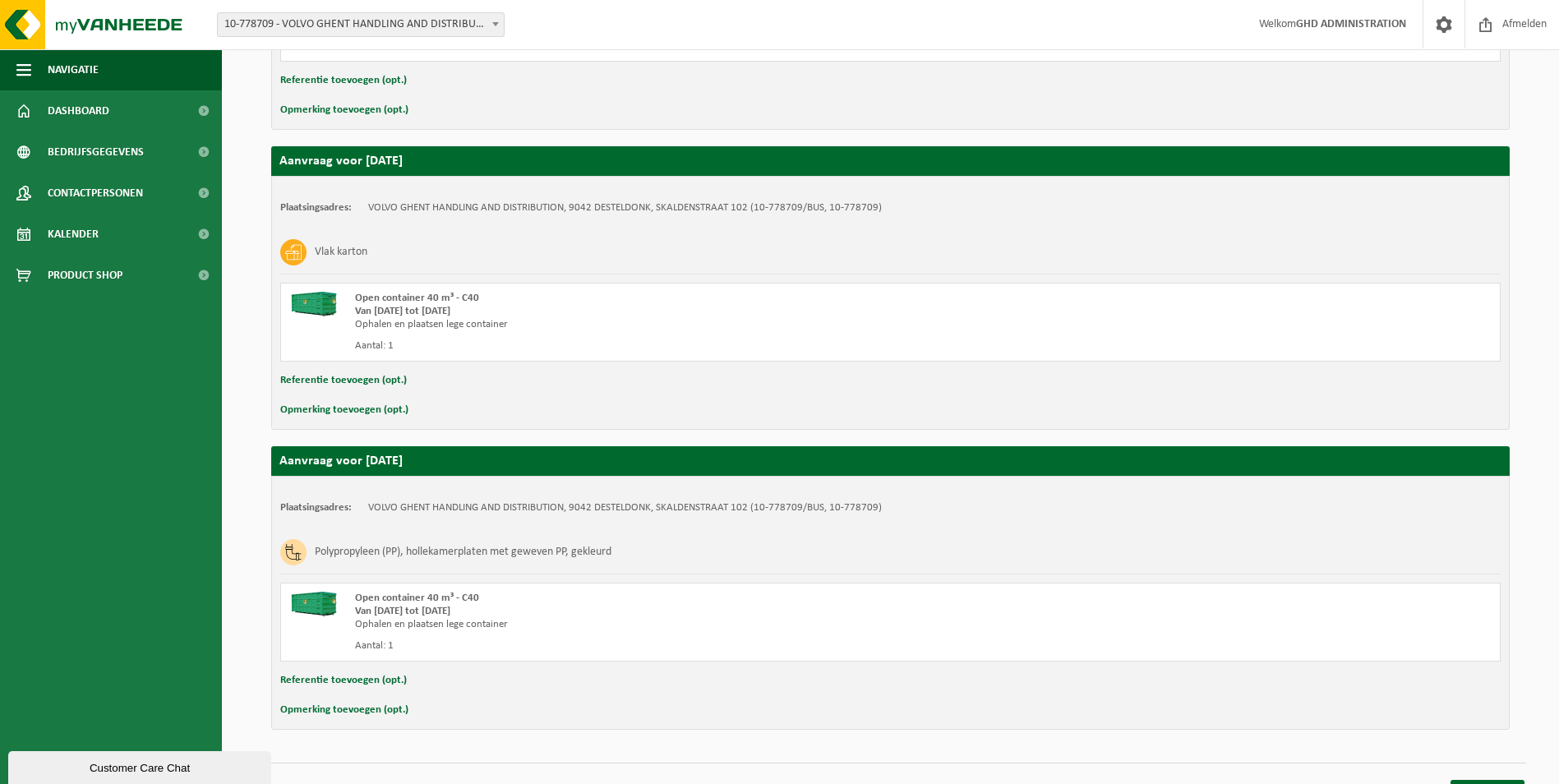
scroll to position [821, 0]
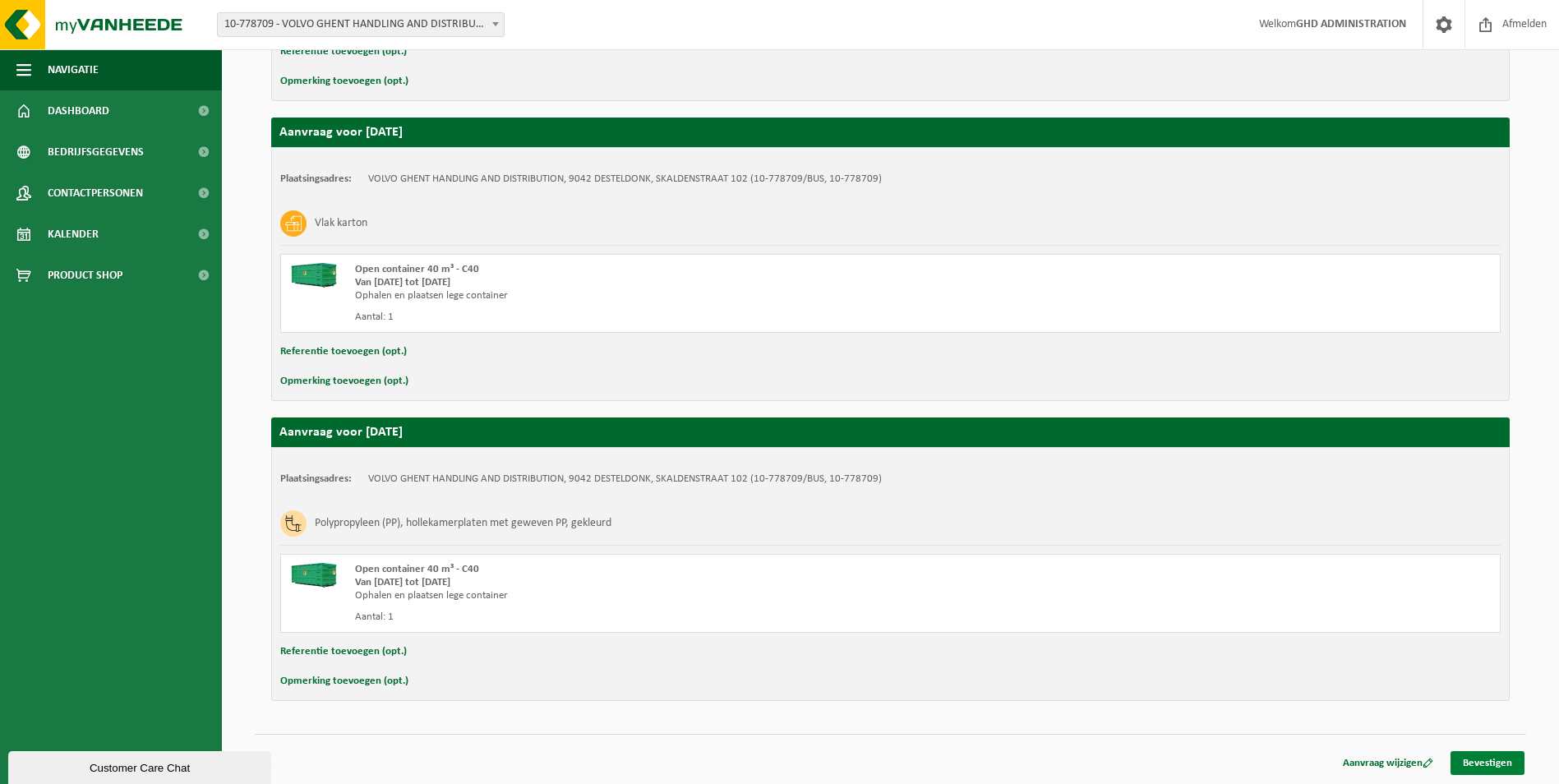
click at [1501, 757] on link "Bevestigen" at bounding box center [1487, 763] width 74 height 24
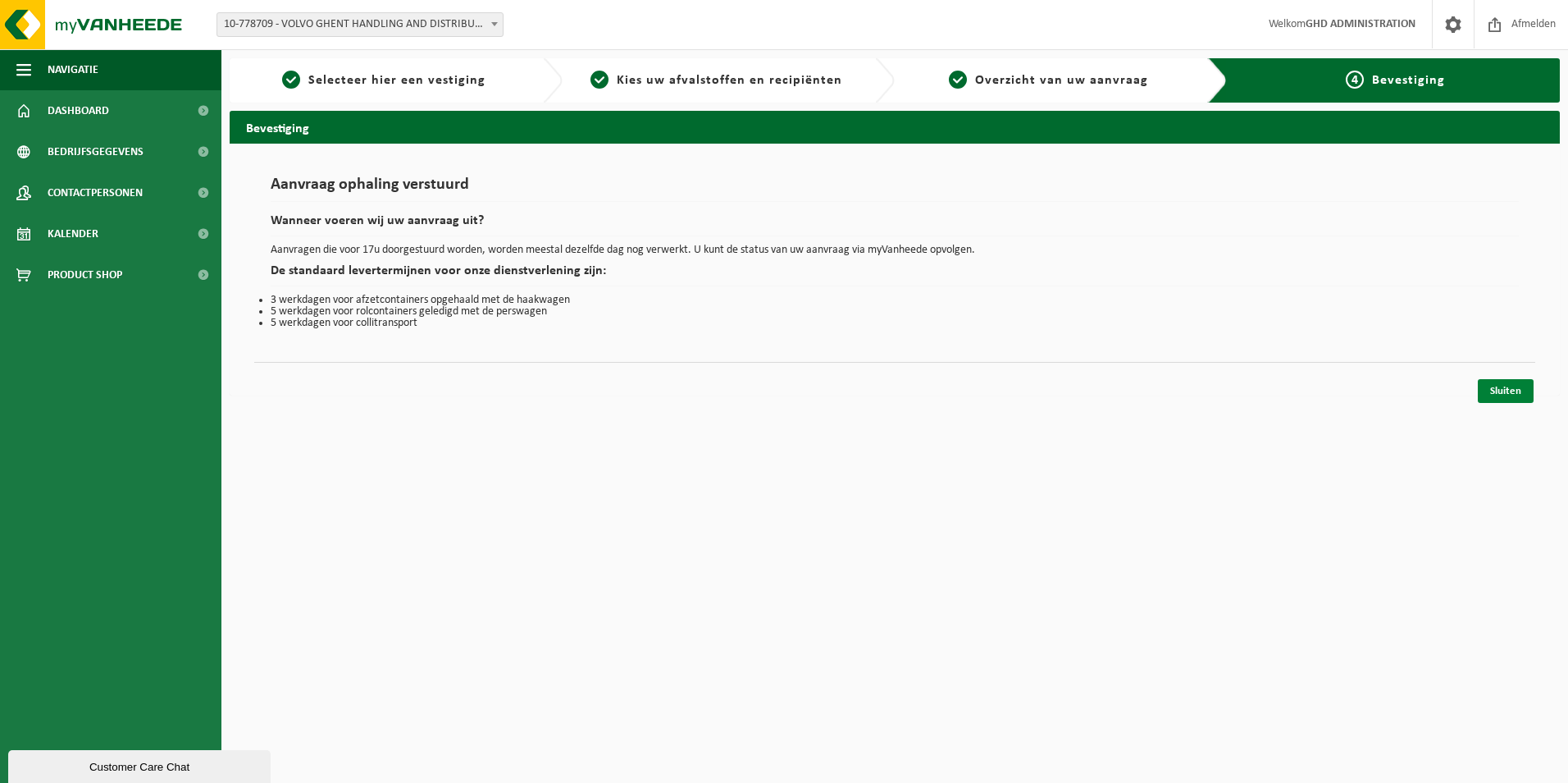
click at [1515, 383] on link "Sluiten" at bounding box center [1506, 391] width 56 height 24
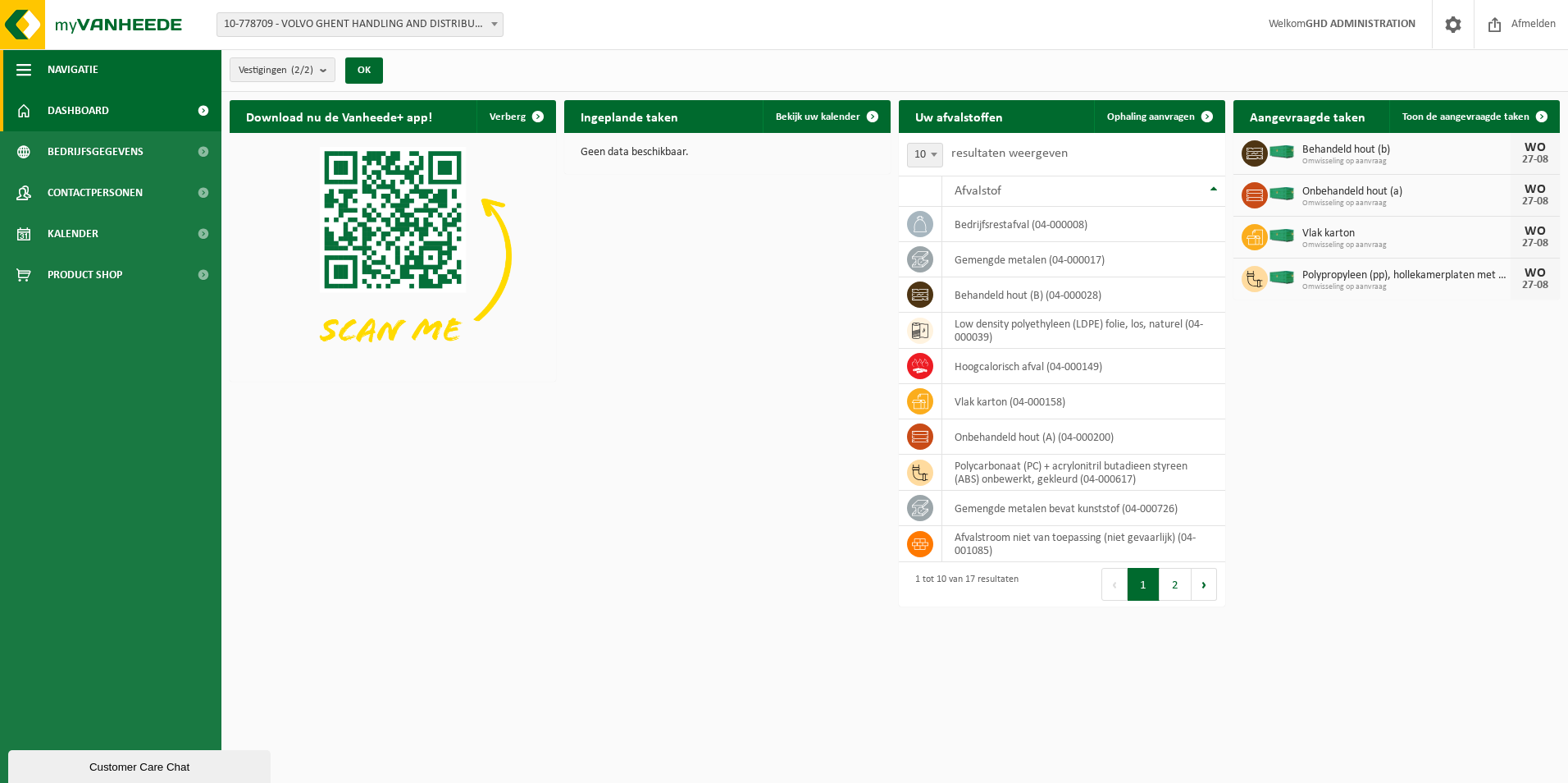
click at [103, 64] on button "Navigatie" at bounding box center [110, 70] width 221 height 41
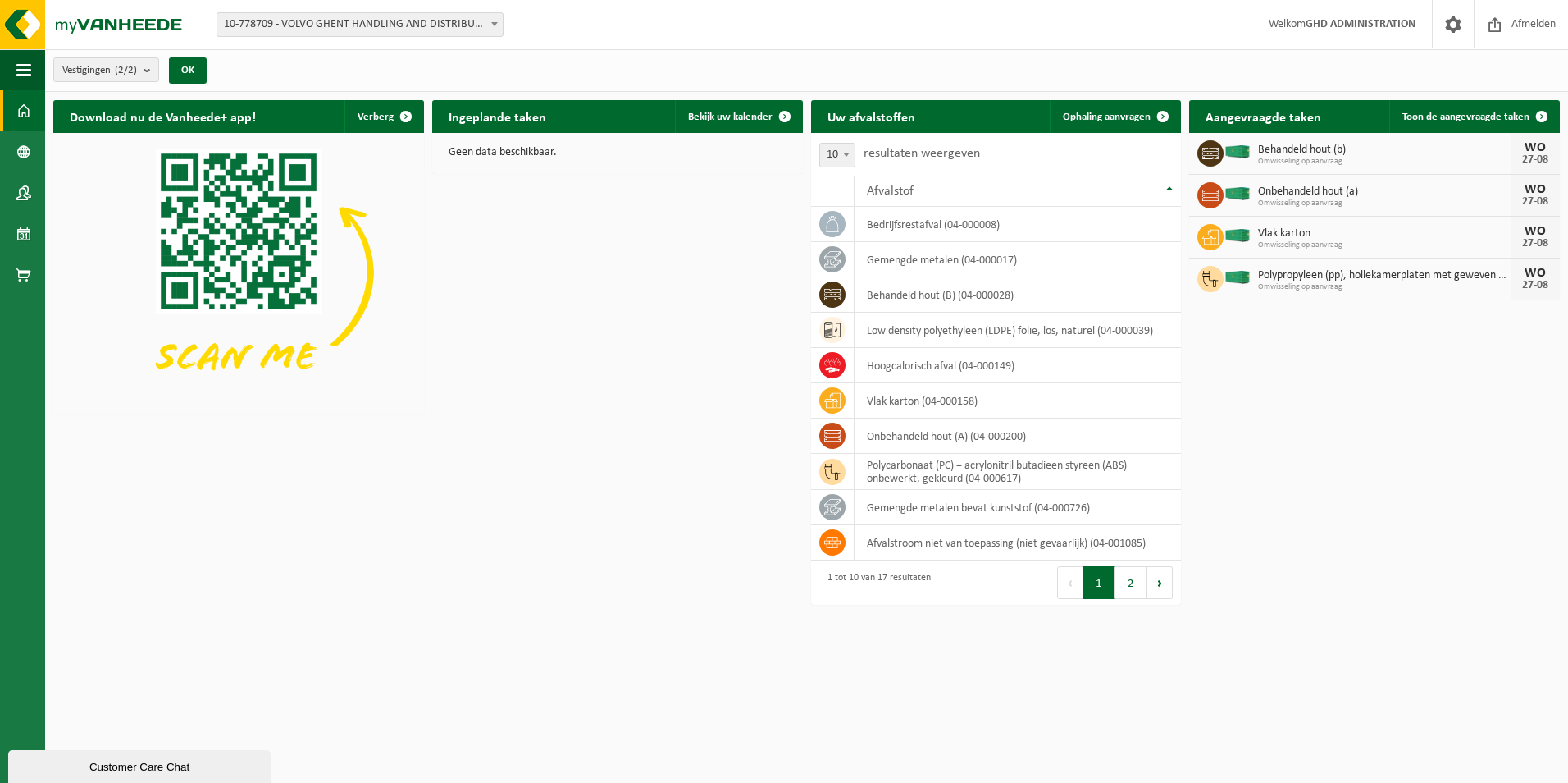
click at [15, 112] on link "Dashboard" at bounding box center [22, 111] width 45 height 41
click at [22, 156] on span at bounding box center [23, 152] width 15 height 41
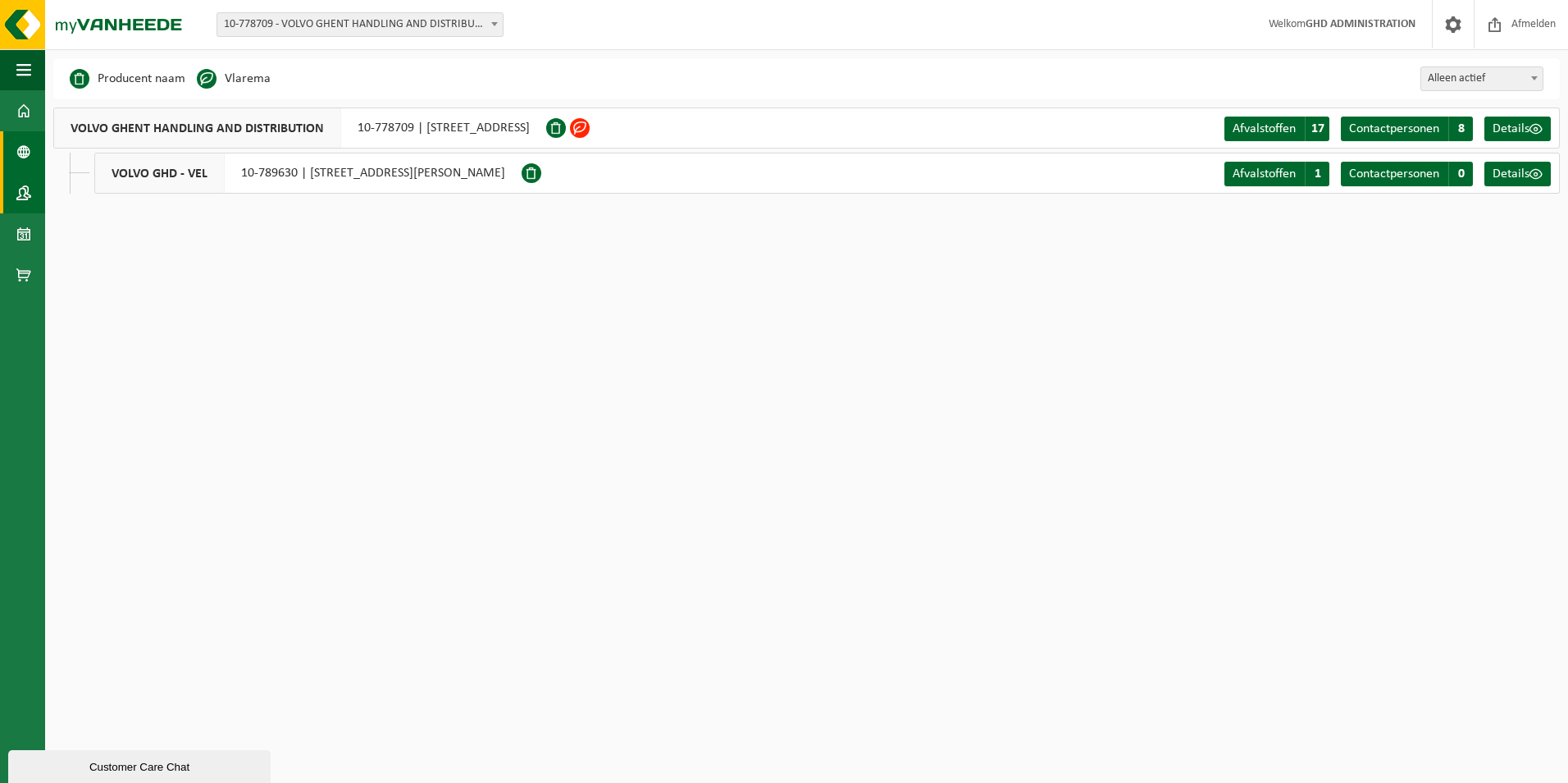
click at [23, 191] on span at bounding box center [23, 193] width 15 height 41
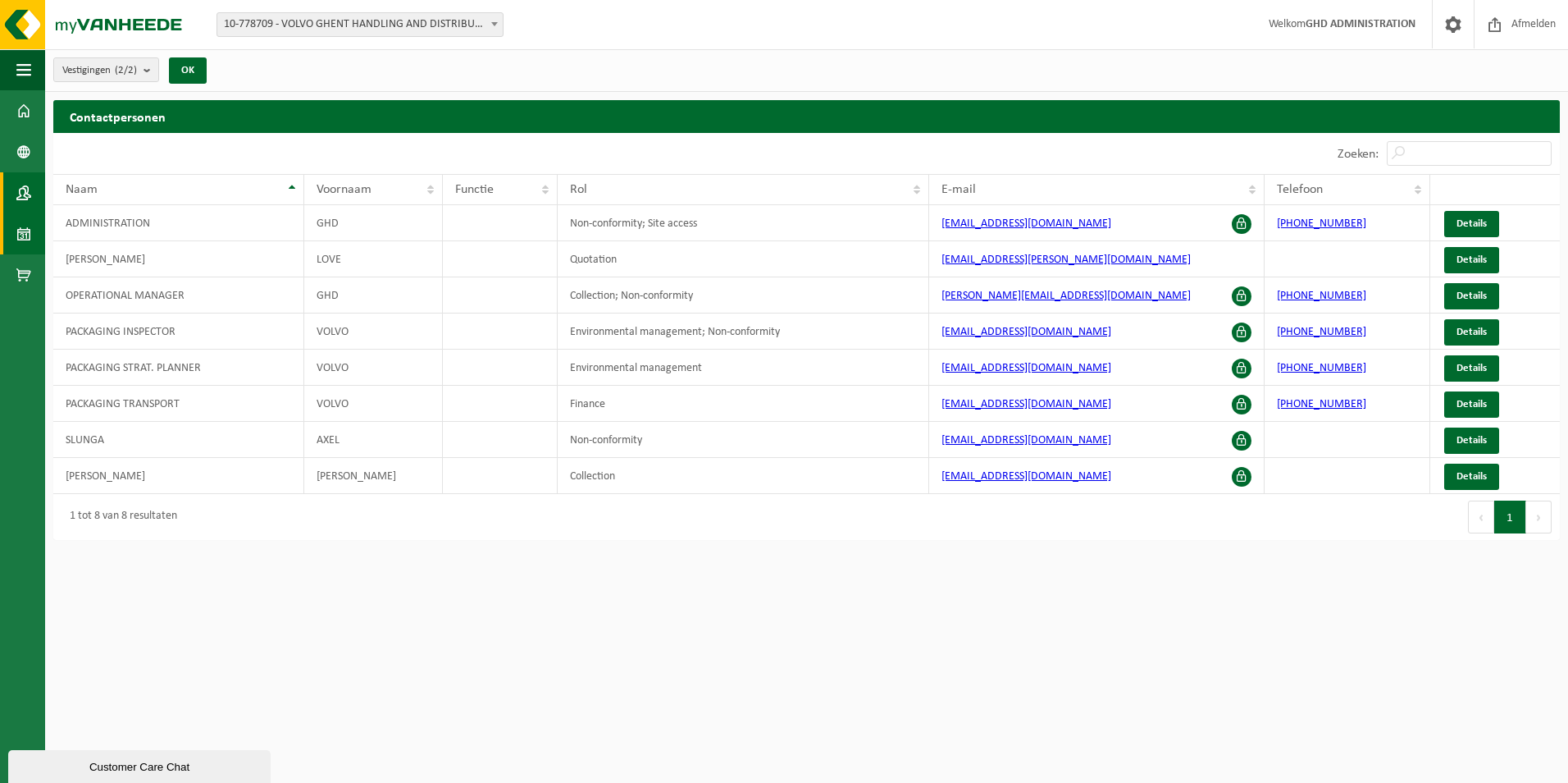
click at [25, 234] on span at bounding box center [23, 234] width 15 height 41
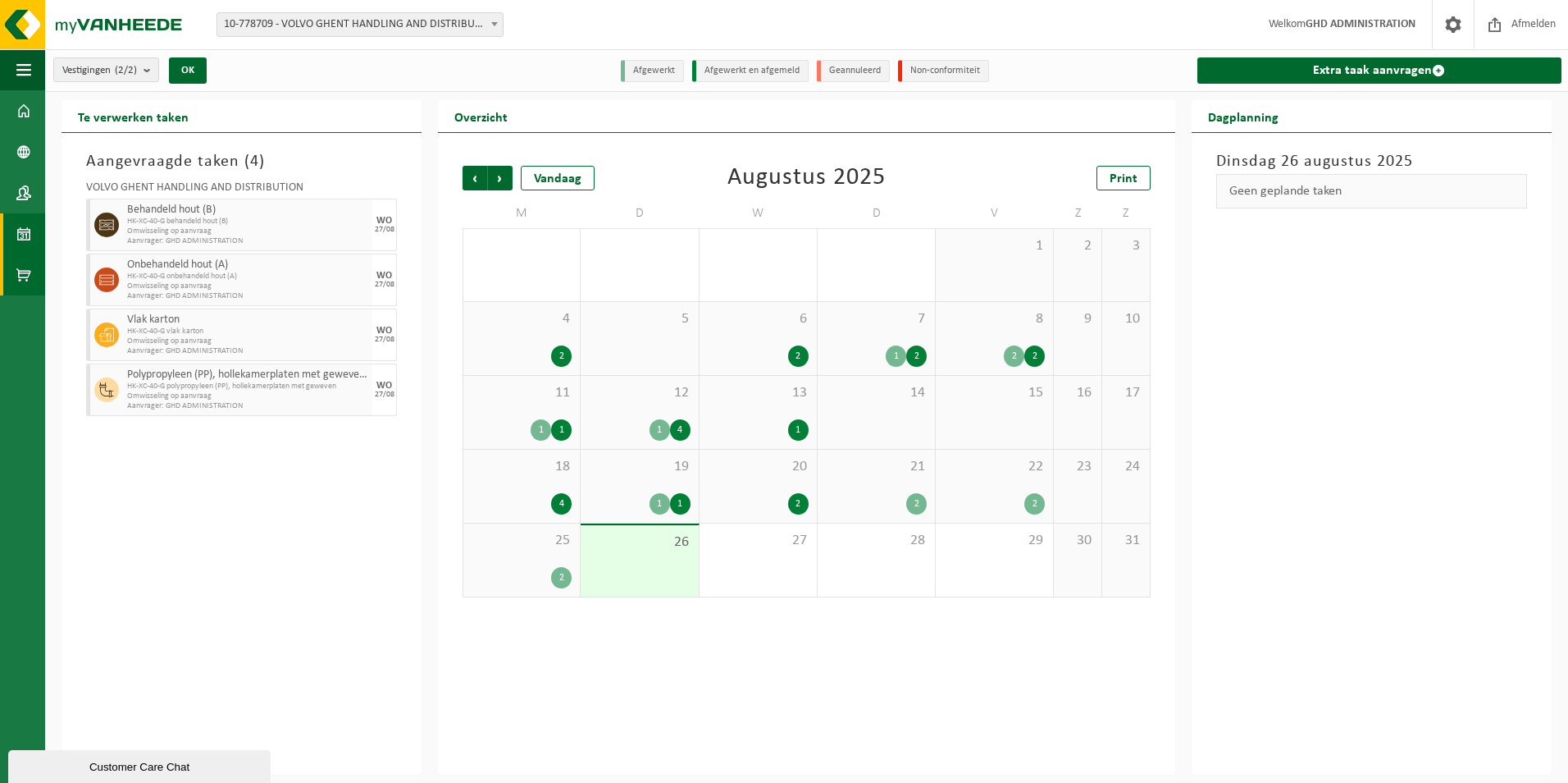
click at [27, 277] on span at bounding box center [23, 275] width 15 height 41
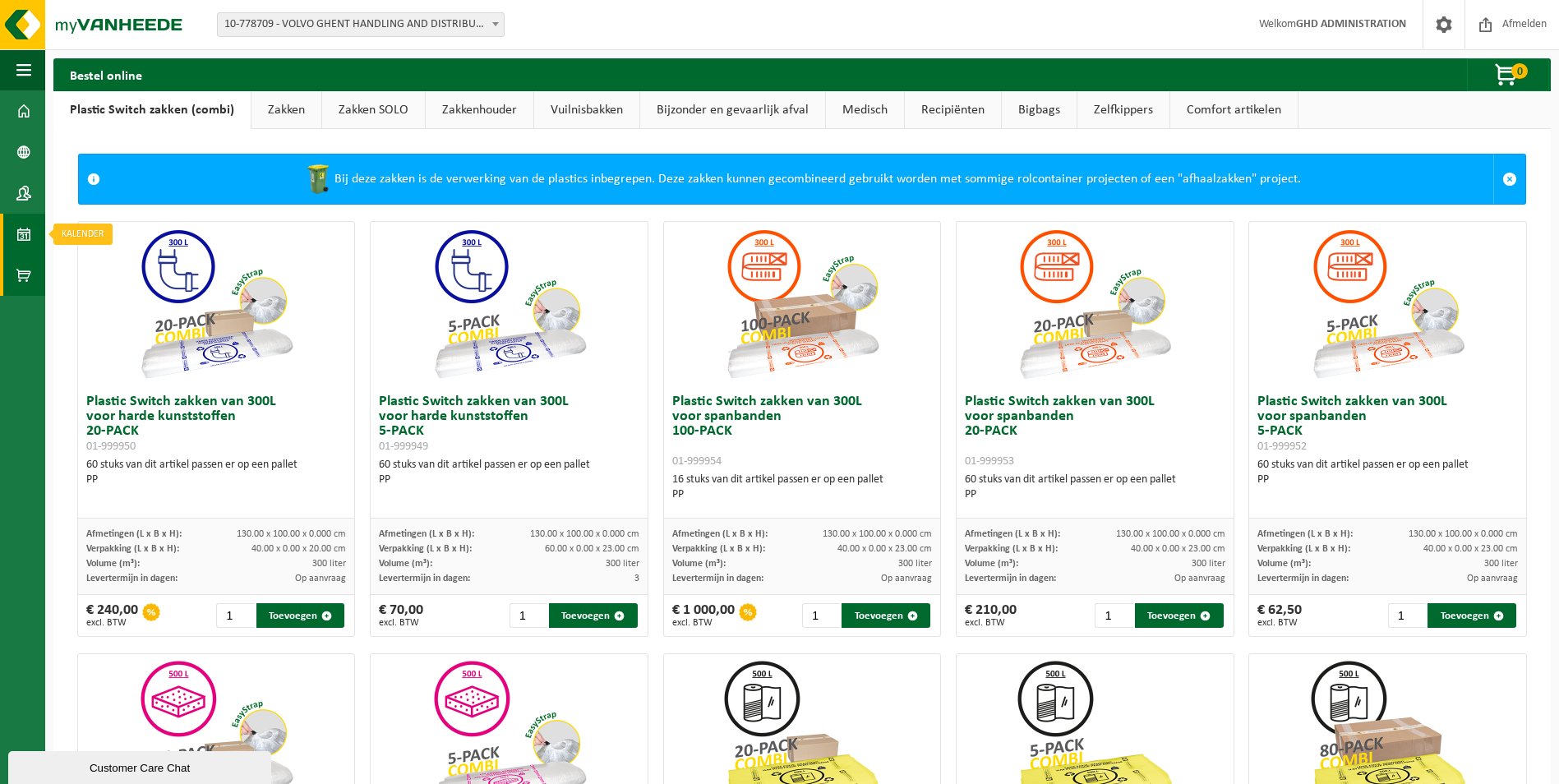
click at [21, 235] on span at bounding box center [23, 235] width 15 height 41
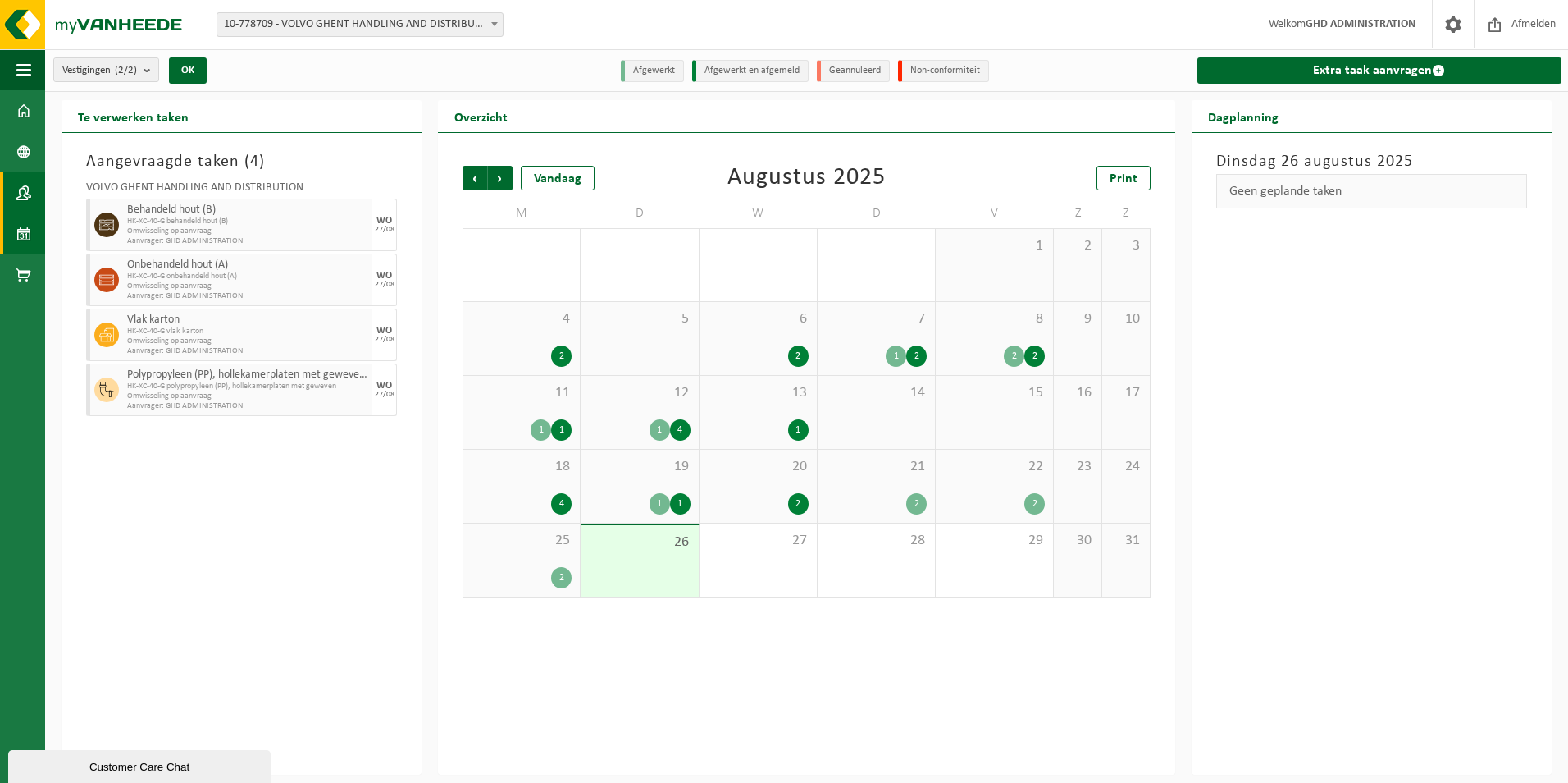
click at [31, 201] on link "Contactpersonen" at bounding box center [22, 193] width 45 height 41
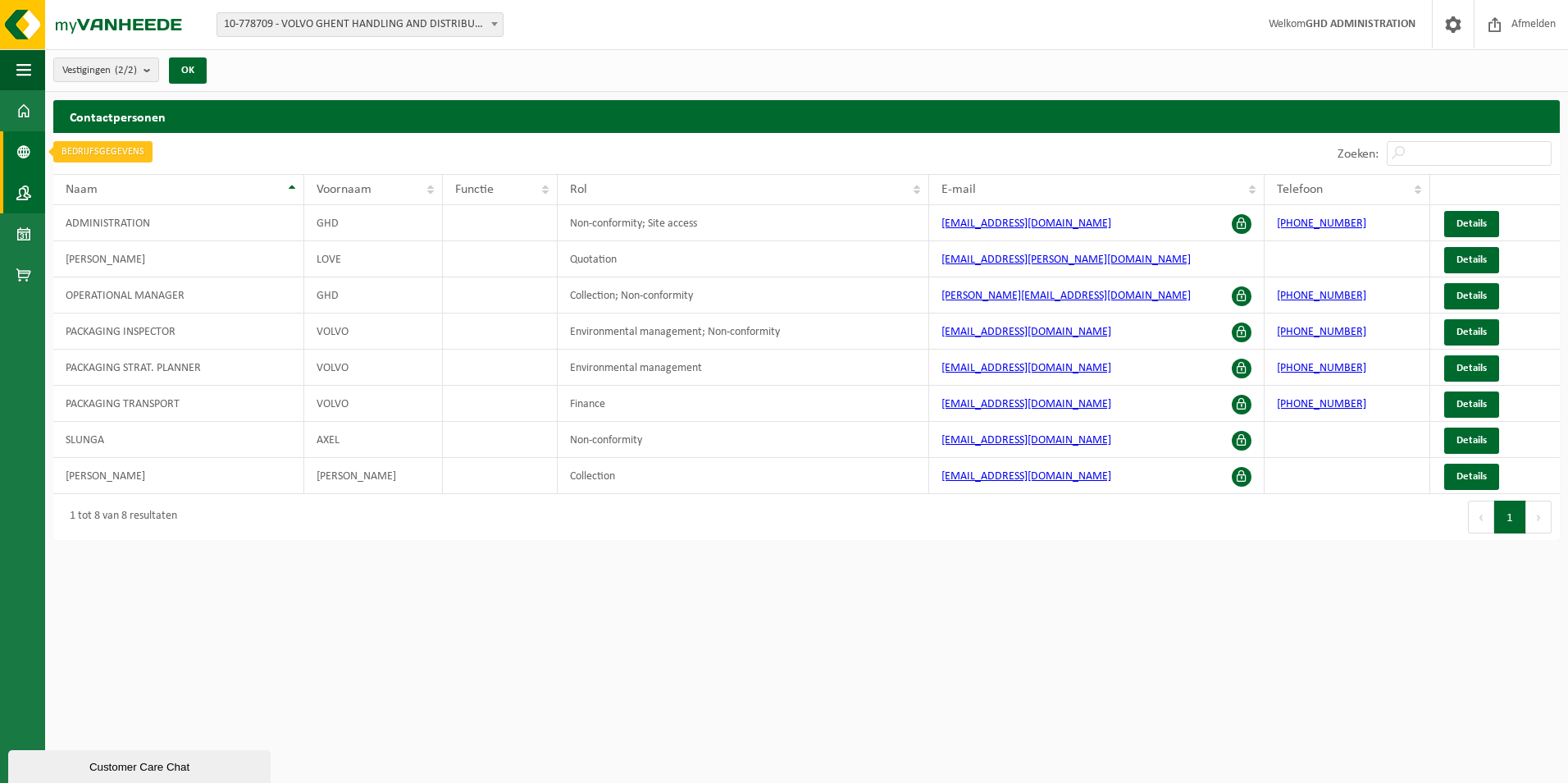
click at [19, 140] on span at bounding box center [23, 152] width 15 height 41
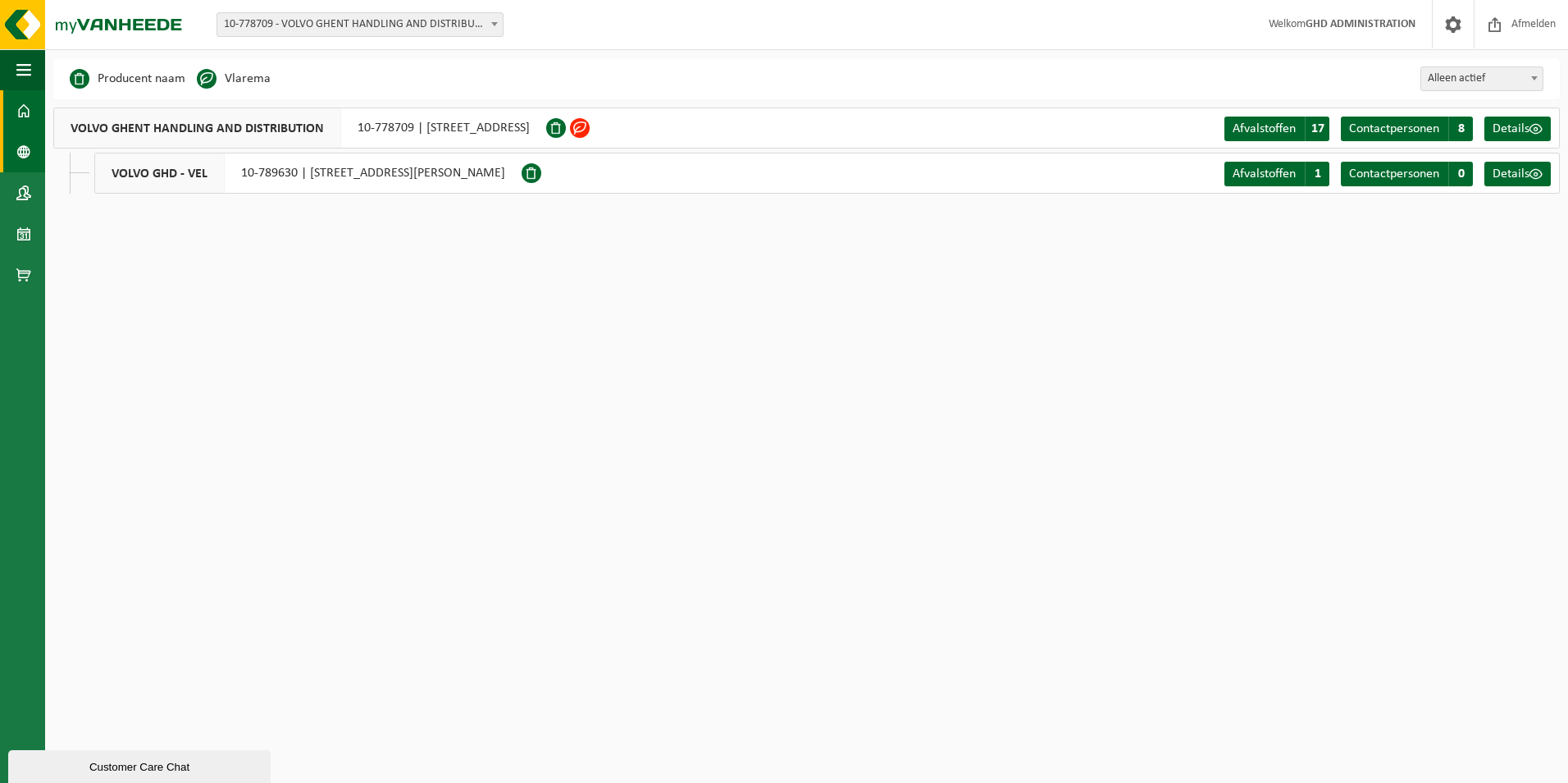
click at [18, 111] on span at bounding box center [23, 111] width 15 height 41
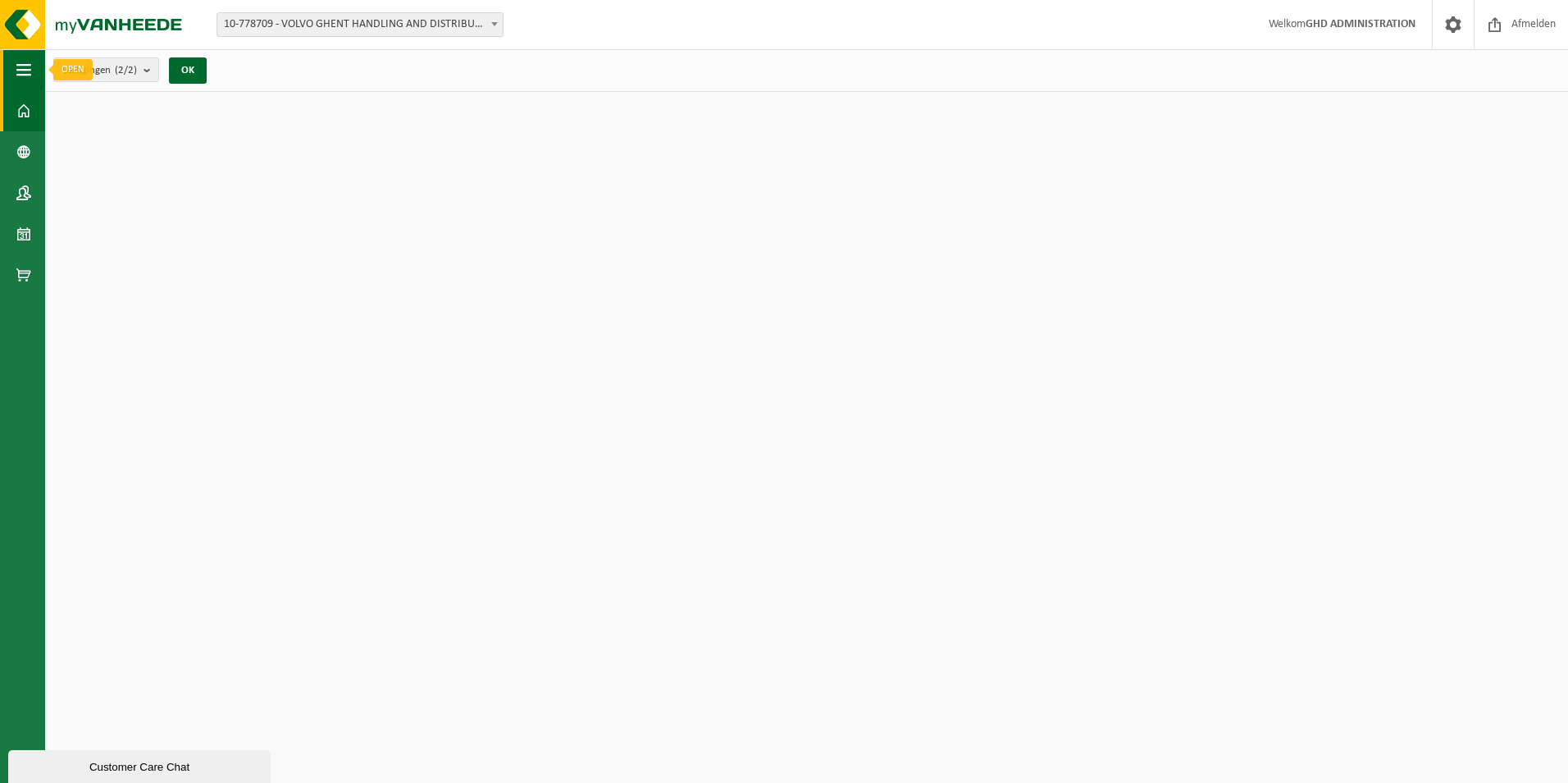
click at [35, 74] on button "Navigatie" at bounding box center [22, 70] width 45 height 41
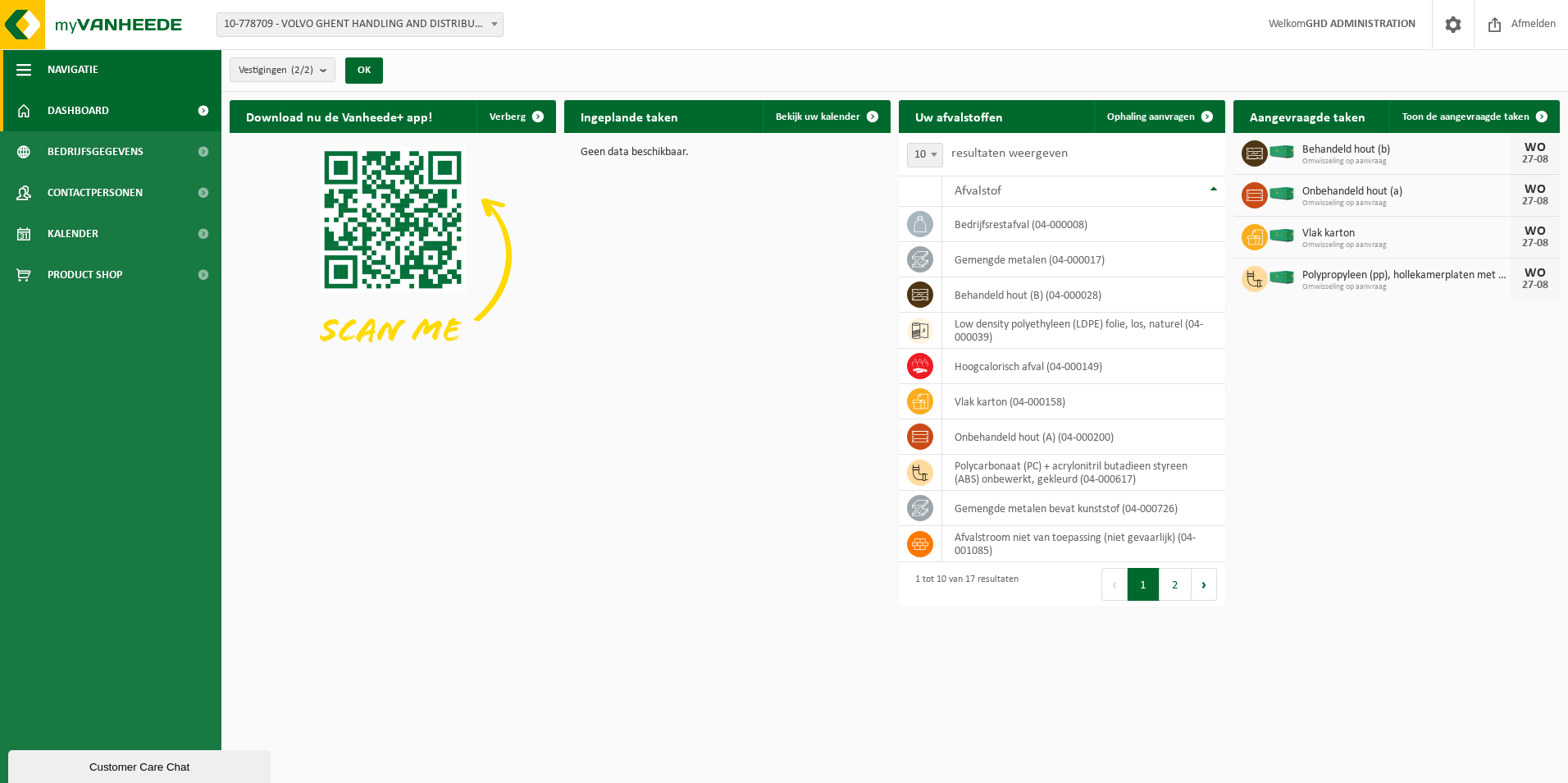
click at [51, 65] on span "Navigatie" at bounding box center [73, 70] width 51 height 41
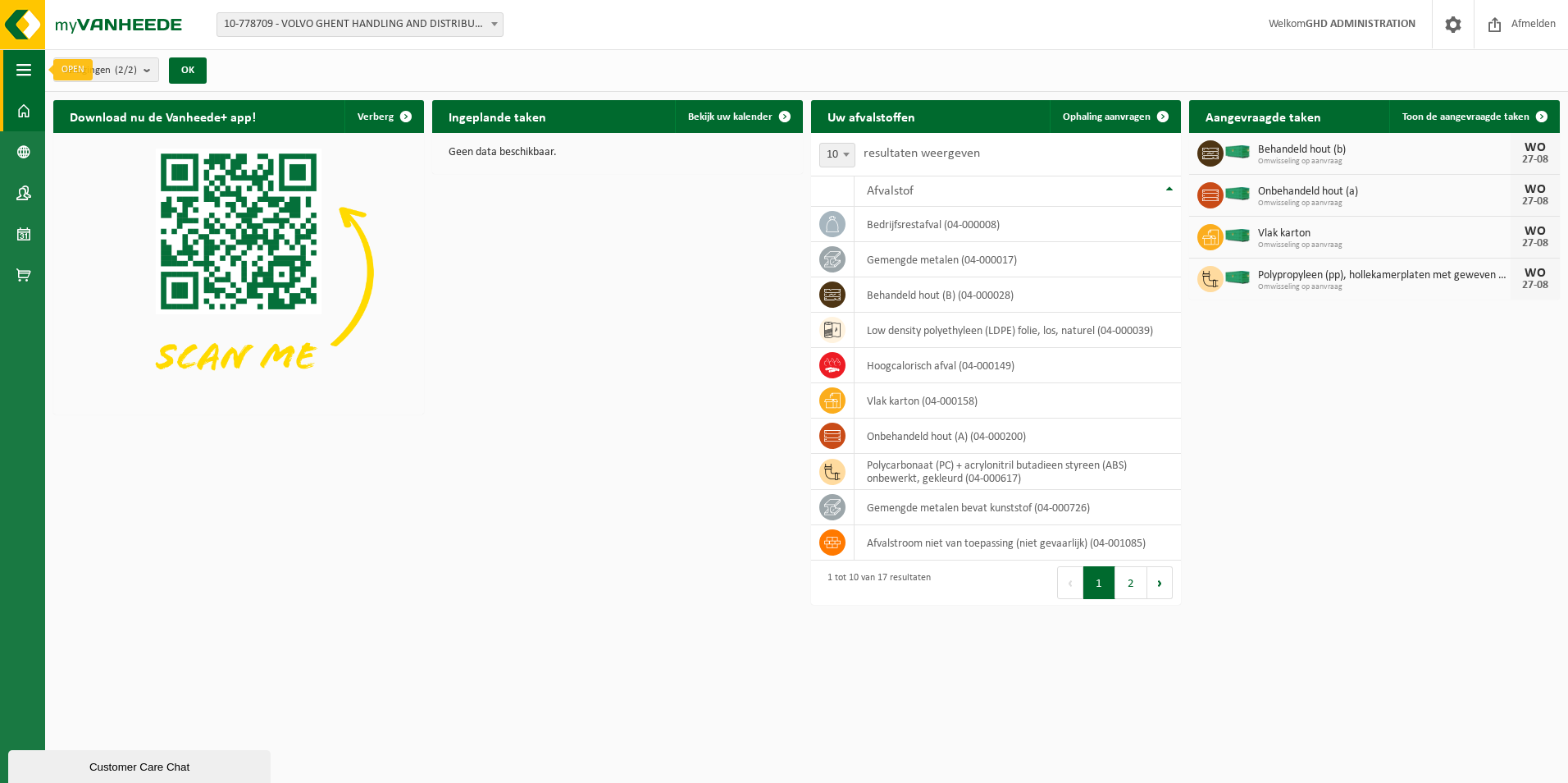
click at [31, 67] on span "button" at bounding box center [23, 70] width 15 height 41
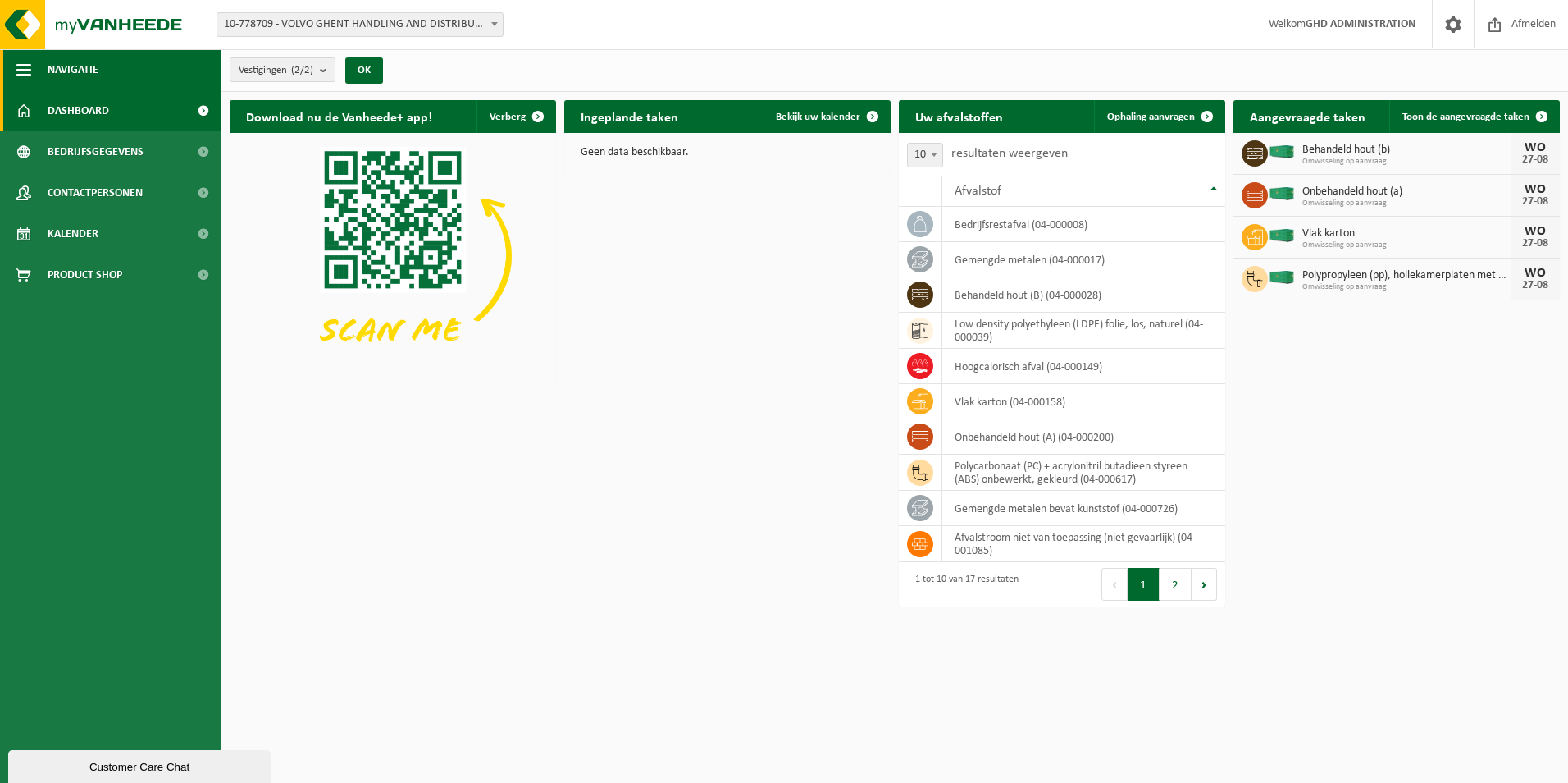
click at [31, 67] on span "button" at bounding box center [23, 70] width 15 height 41
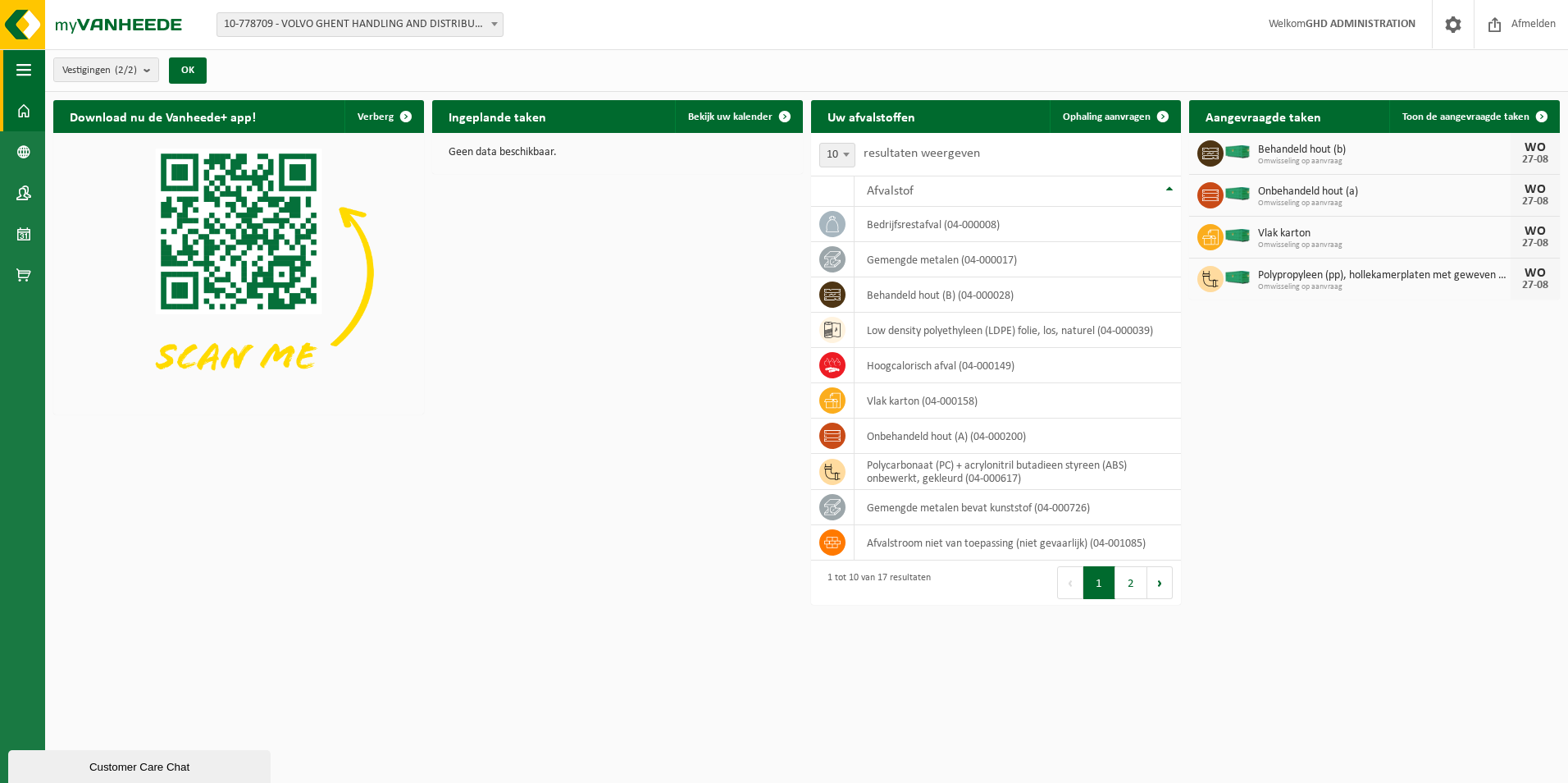
click at [31, 67] on span "button" at bounding box center [23, 70] width 15 height 41
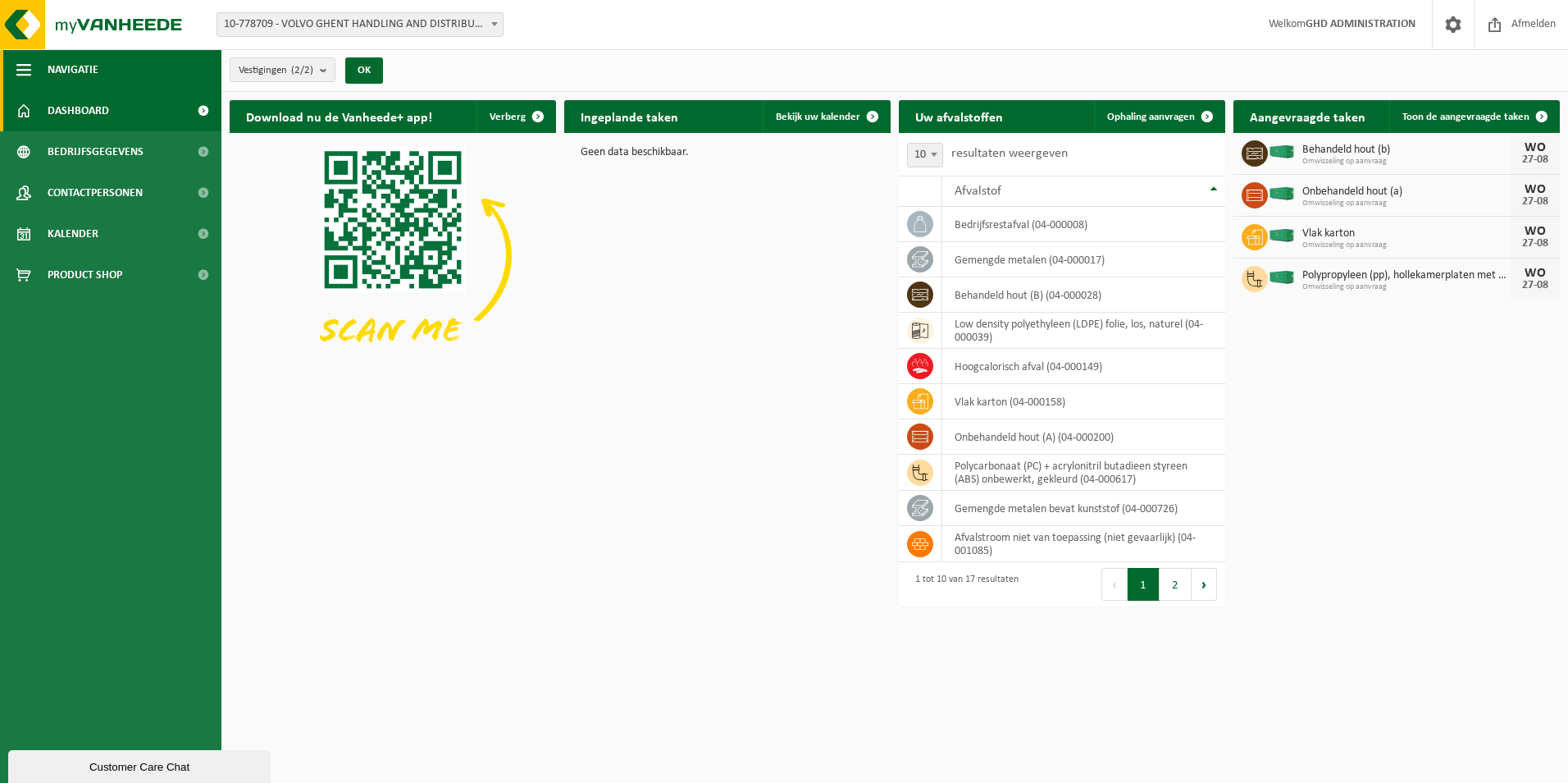
click at [31, 67] on span "button" at bounding box center [23, 70] width 15 height 41
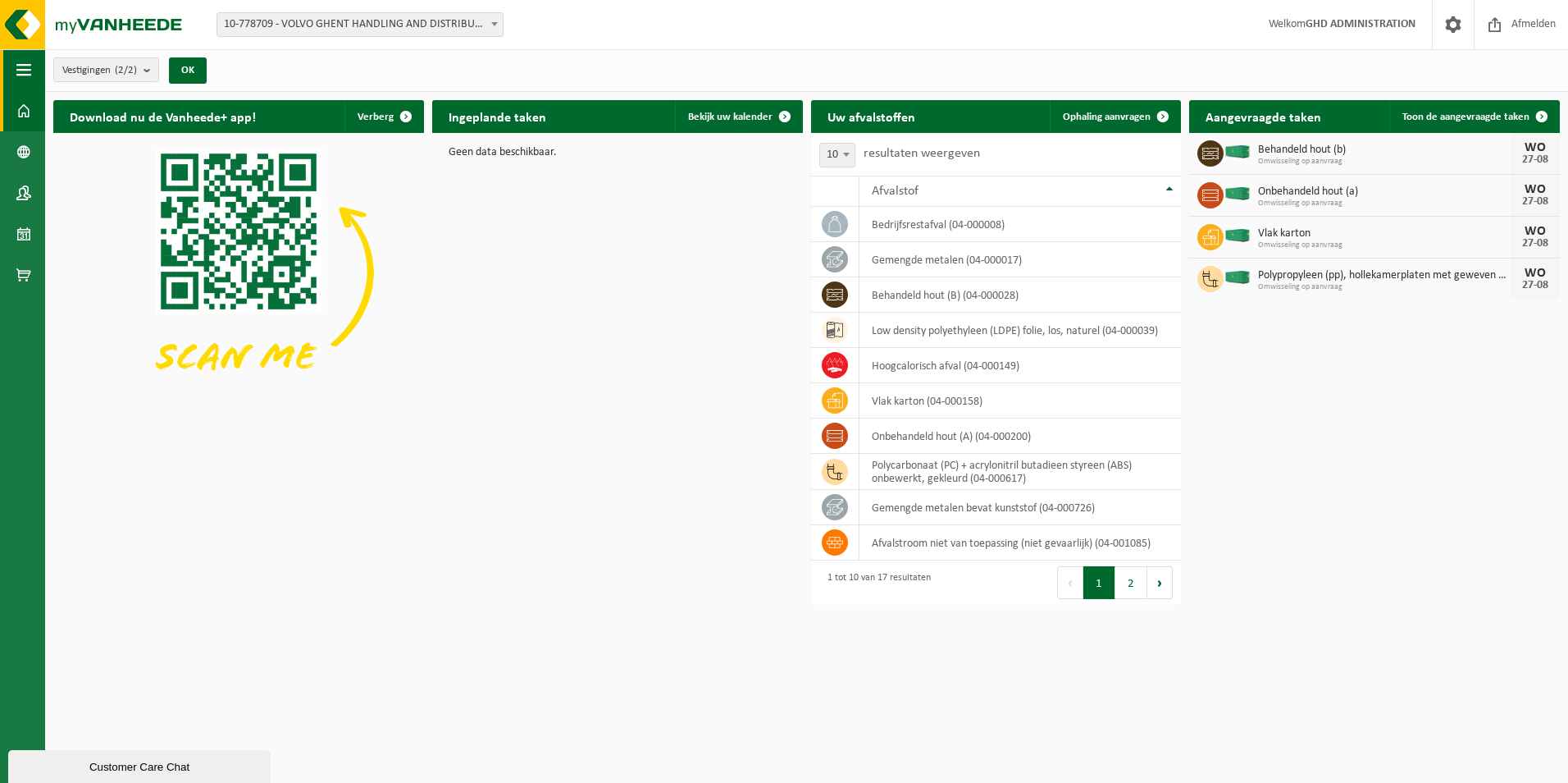
click at [31, 67] on span "button" at bounding box center [23, 70] width 15 height 41
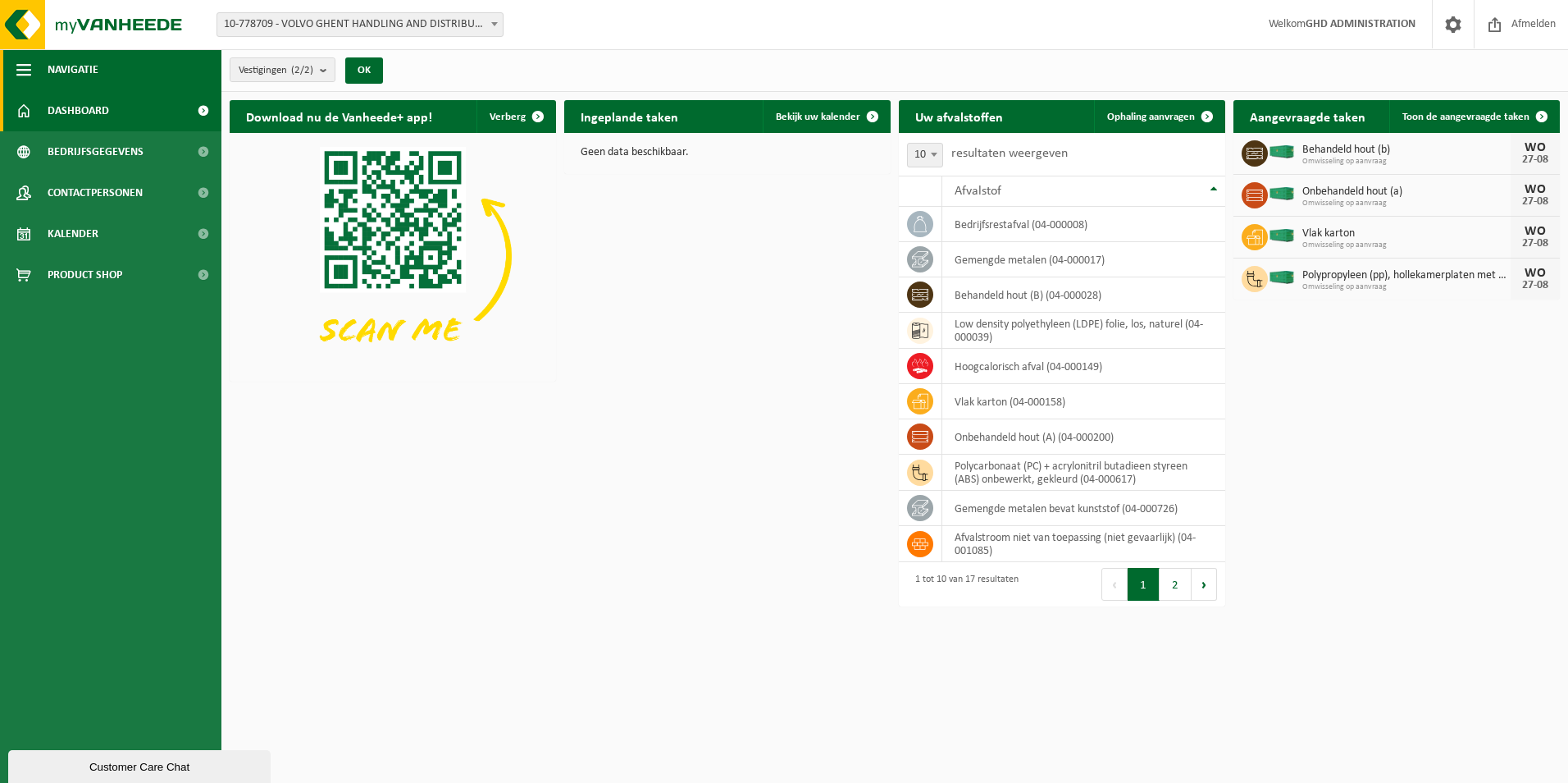
click at [31, 67] on span "button" at bounding box center [23, 70] width 15 height 41
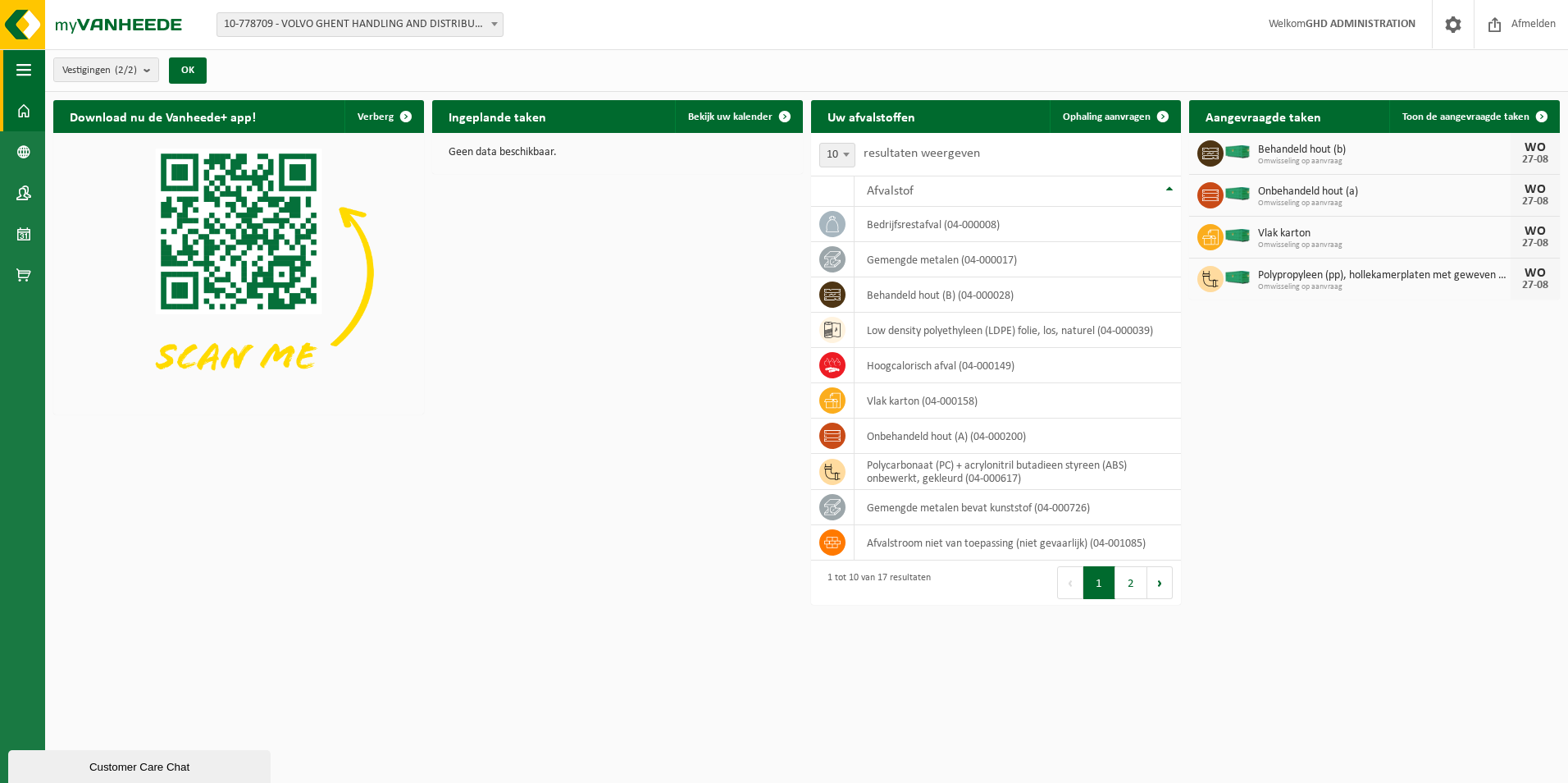
click at [31, 67] on span "button" at bounding box center [23, 70] width 15 height 41
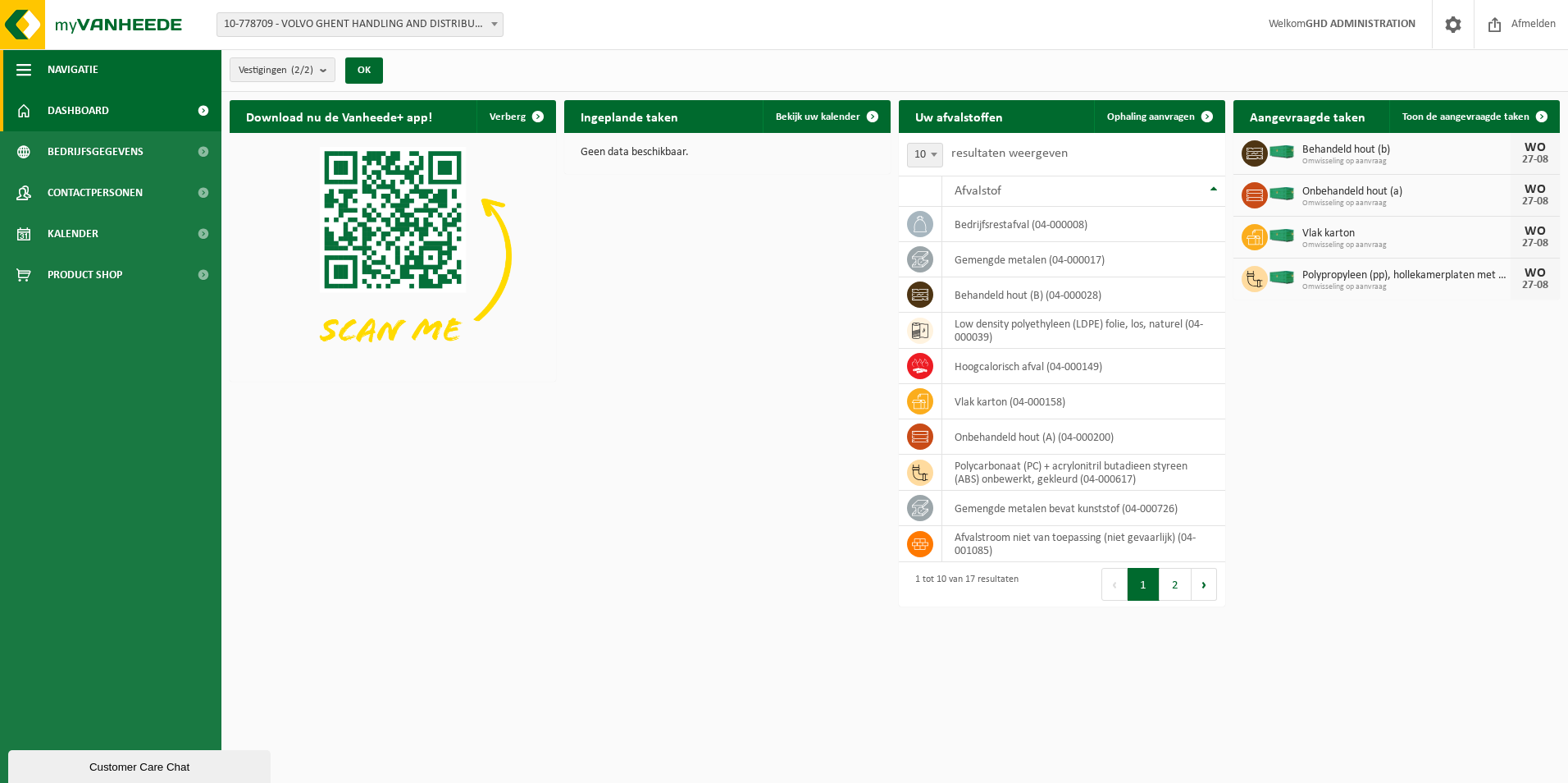
click at [31, 67] on span "button" at bounding box center [23, 70] width 15 height 41
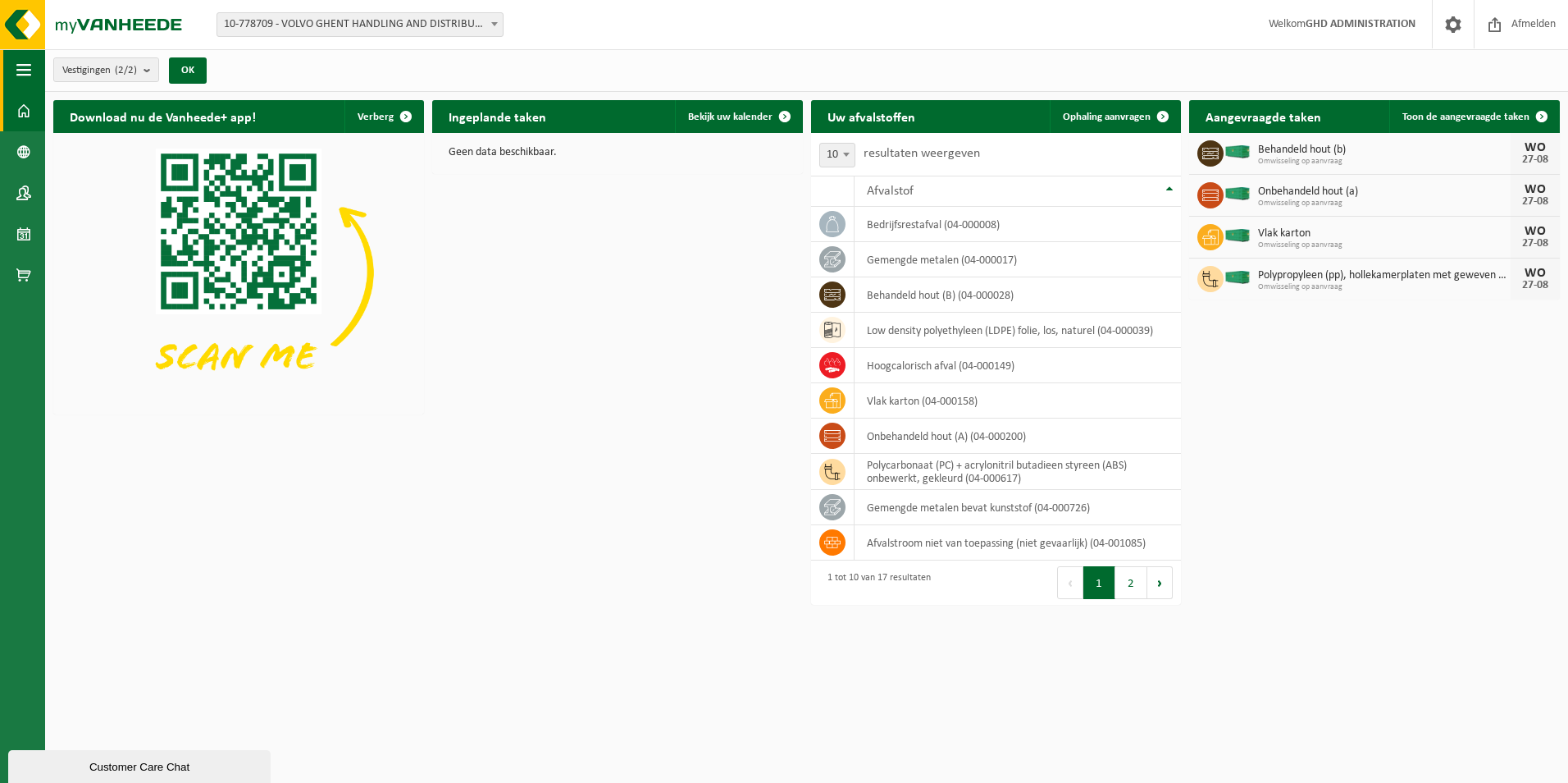
click at [31, 67] on span "button" at bounding box center [23, 70] width 15 height 41
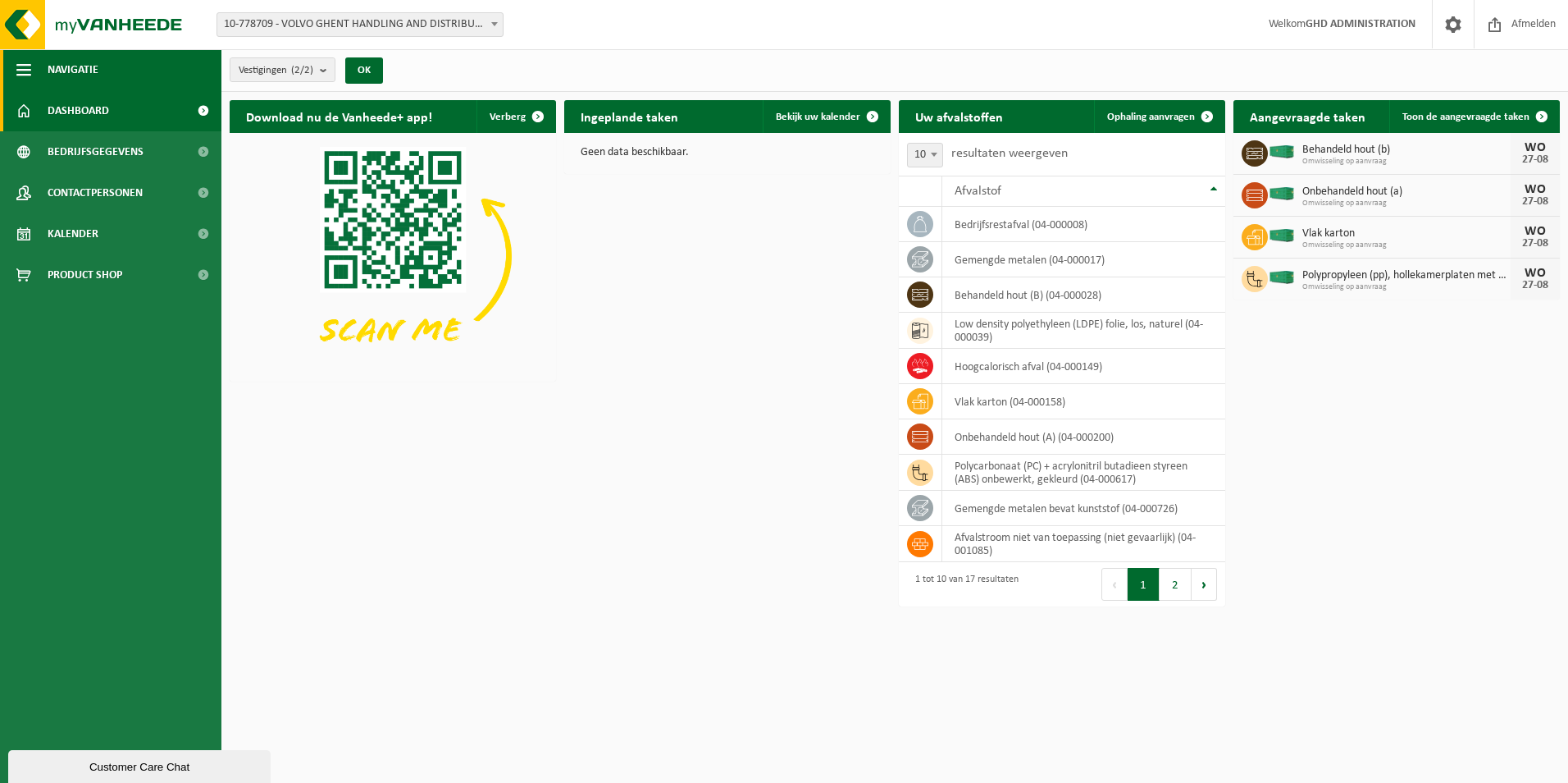
click at [31, 67] on span "button" at bounding box center [23, 70] width 15 height 41
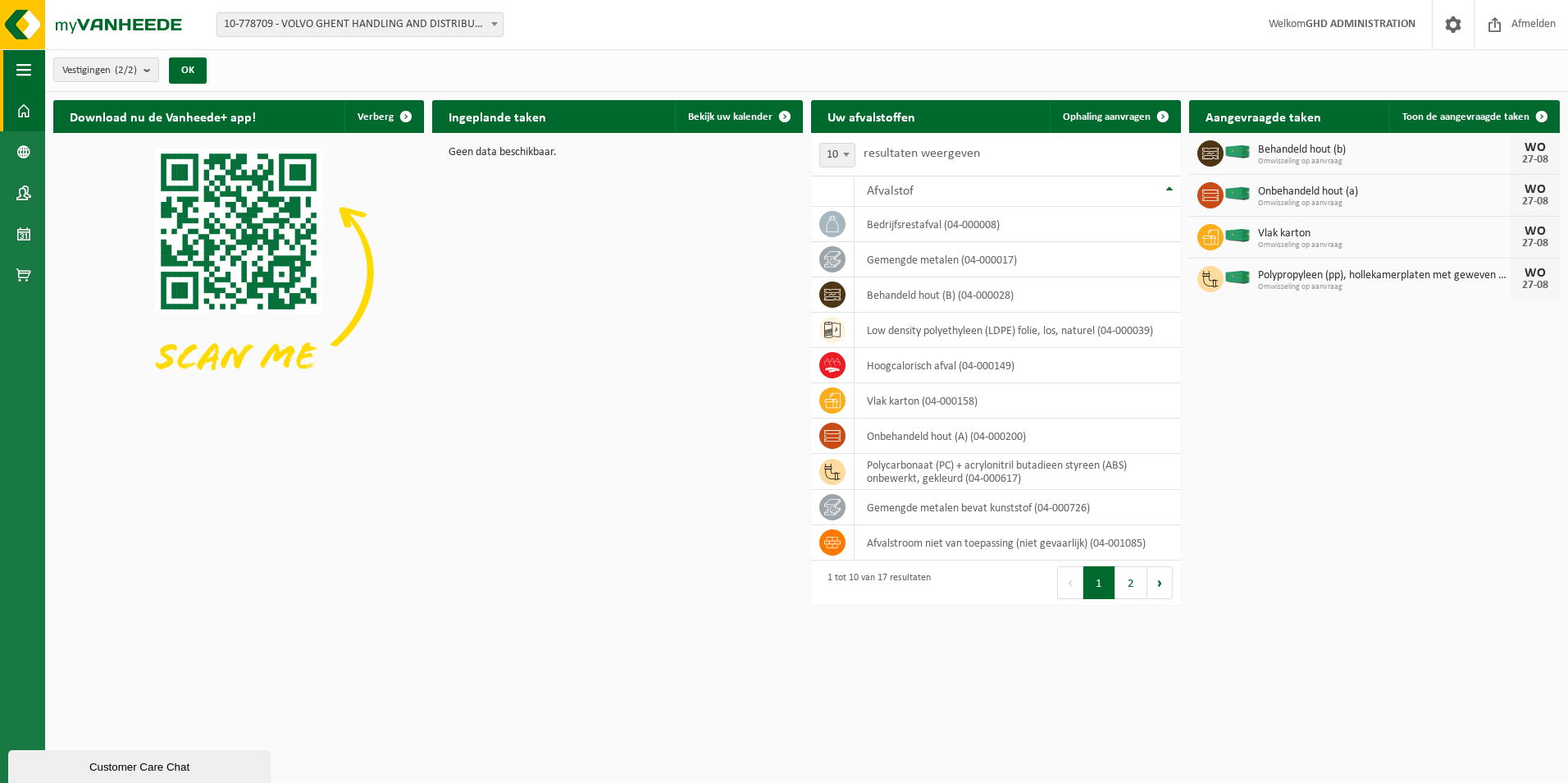
click at [31, 67] on span "button" at bounding box center [23, 70] width 15 height 41
